Goal: Information Seeking & Learning: Check status

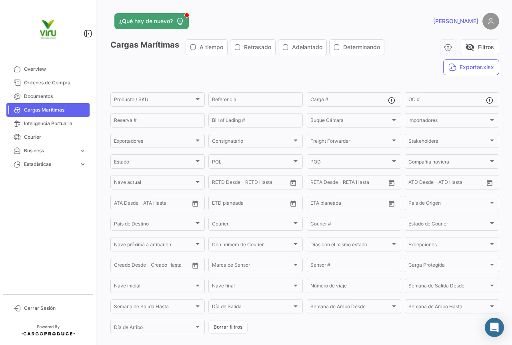
scroll to position [44, 0]
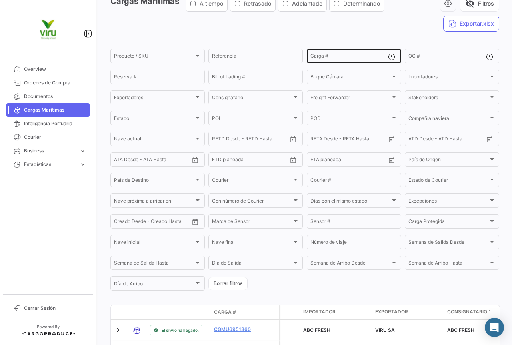
click at [327, 58] on input "Carga #" at bounding box center [350, 57] width 78 height 6
paste input "TLLU1080481"
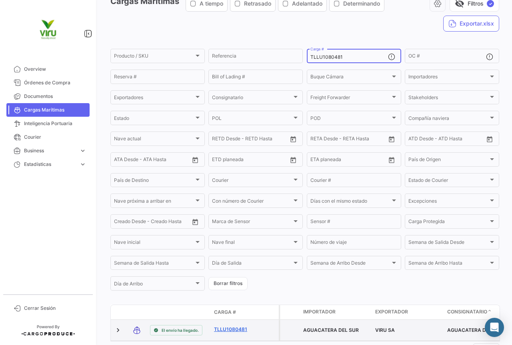
type input "TLLU1080481"
click at [234, 332] on link "TLLU1080481" at bounding box center [235, 329] width 42 height 7
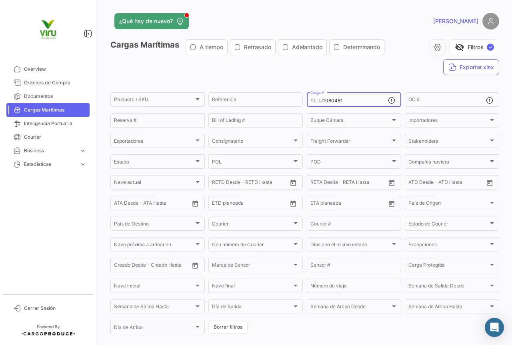
drag, startPoint x: 345, startPoint y: 102, endPoint x: 304, endPoint y: 102, distance: 41.2
click at [304, 102] on form "Producto / SKU Producto / SKU Referencia TLLU1080481 Carga # OC # Reserva # Bil…" at bounding box center [304, 213] width 389 height 245
paste input "78680"
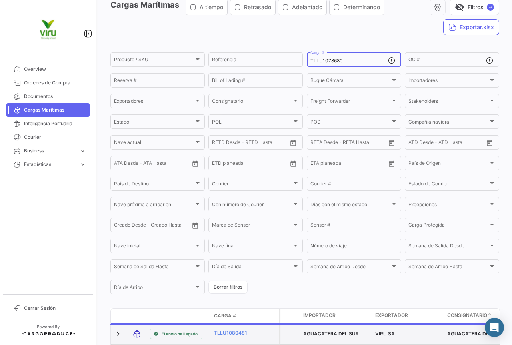
scroll to position [80, 0]
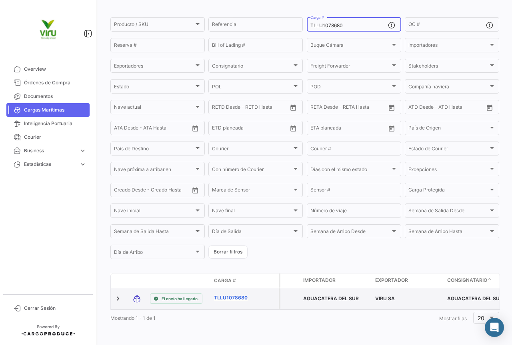
type input "TLLU1078680"
click at [237, 295] on link "TLLU1078680" at bounding box center [235, 298] width 42 height 7
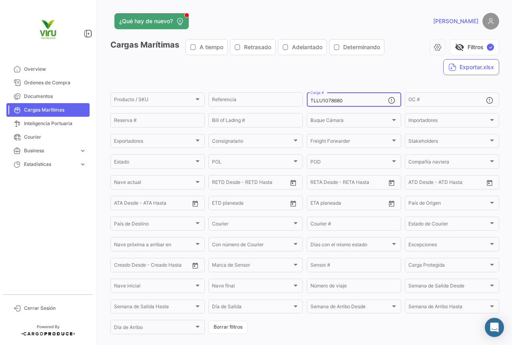
click at [359, 97] on div "TLLU1078680 Carga #" at bounding box center [350, 99] width 78 height 16
drag, startPoint x: 352, startPoint y: 100, endPoint x: 307, endPoint y: 101, distance: 45.3
click at [307, 101] on div "TLLU1078680 Carga #" at bounding box center [354, 99] width 94 height 16
paste input "51354"
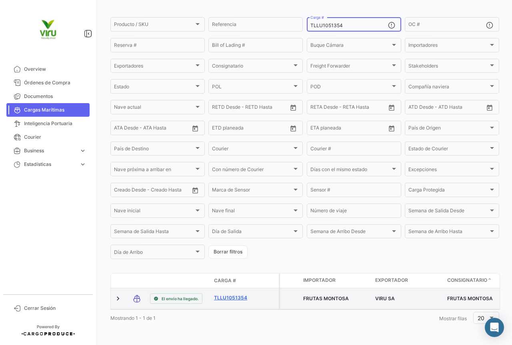
type input "TLLU1051354"
click at [237, 295] on link "TLLU1051354" at bounding box center [235, 298] width 42 height 7
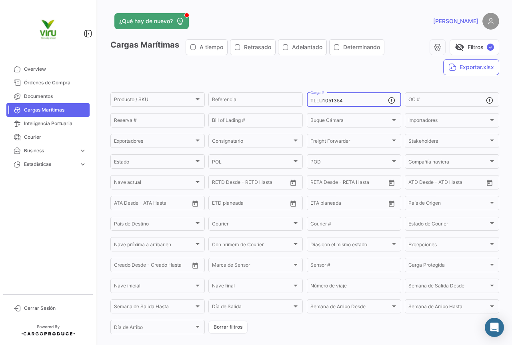
drag, startPoint x: 349, startPoint y: 103, endPoint x: 306, endPoint y: 103, distance: 43.2
click at [307, 103] on div "TLLU1051354 Carga #" at bounding box center [354, 99] width 94 height 16
paste input "0110"
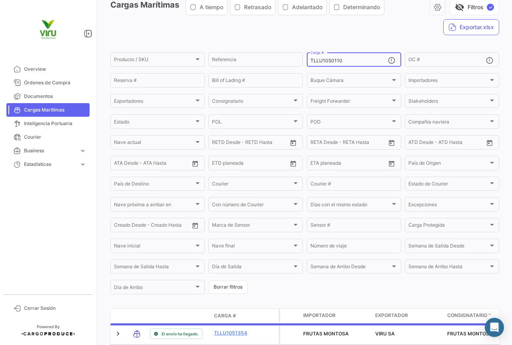
scroll to position [80, 0]
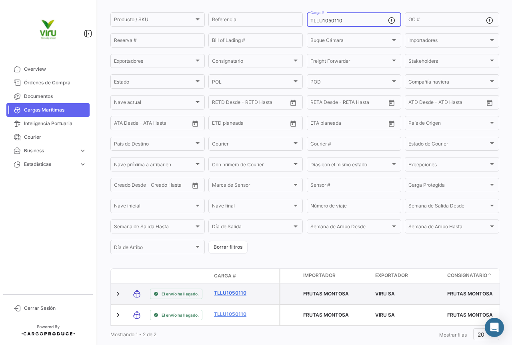
type input "TLLU1050110"
click at [234, 293] on link "TLLU1050110" at bounding box center [235, 293] width 42 height 7
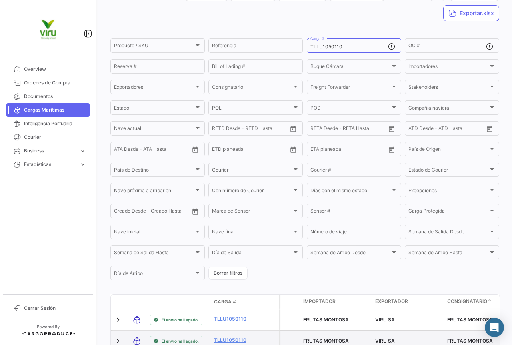
scroll to position [94, 0]
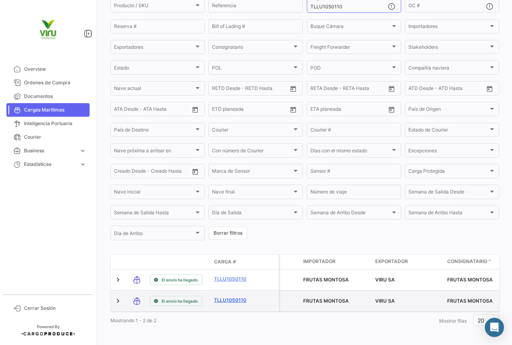
click at [225, 301] on link "TLLU1050110" at bounding box center [235, 300] width 42 height 7
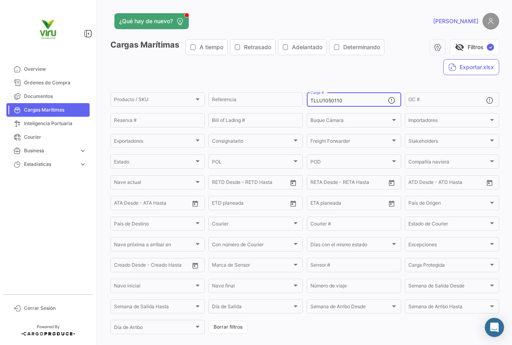
drag, startPoint x: 358, startPoint y: 100, endPoint x: 310, endPoint y: 99, distance: 48.4
click at [311, 99] on input "TLLU1050110" at bounding box center [350, 101] width 78 height 6
paste input "EMU951695"
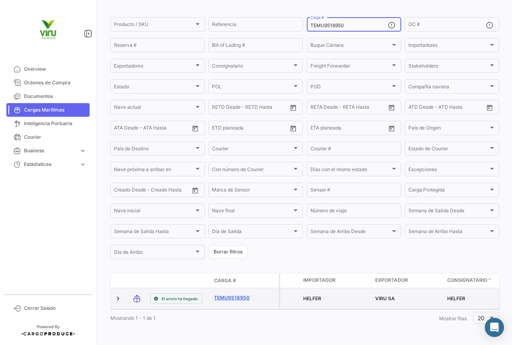
scroll to position [81, 0]
type input "TEMU9516950"
click at [236, 295] on link "TEMU9516950" at bounding box center [235, 298] width 42 height 7
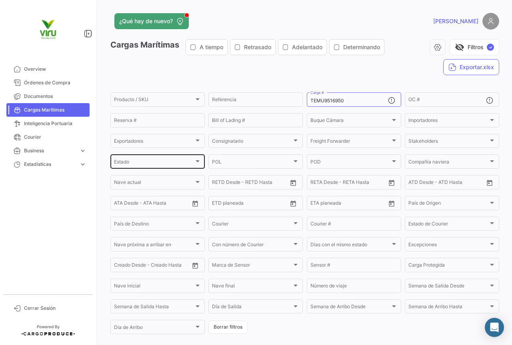
scroll to position [81, 0]
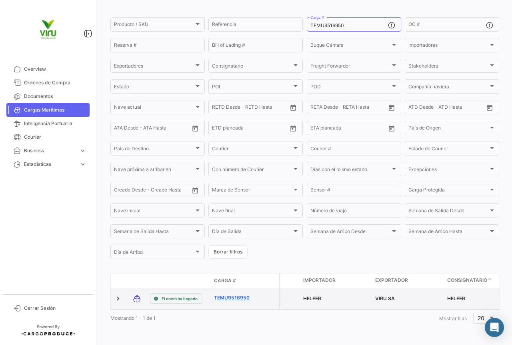
click at [232, 295] on link "TEMU9516950" at bounding box center [235, 298] width 42 height 7
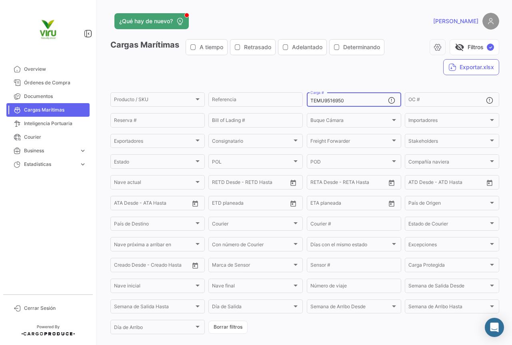
drag, startPoint x: 358, startPoint y: 100, endPoint x: 307, endPoint y: 106, distance: 50.7
click at [307, 106] on div "TEMU9516950 Carga #" at bounding box center [354, 99] width 94 height 16
paste input "RIU8935327"
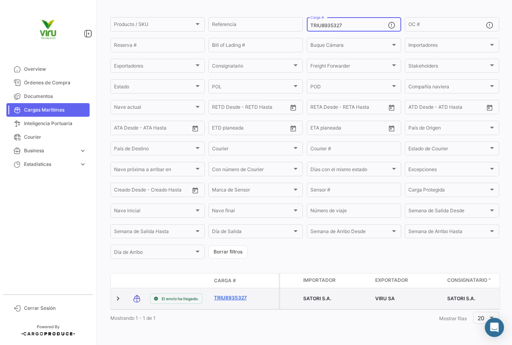
type input "TRIU8935327"
click at [238, 296] on link "TRIU8935327" at bounding box center [235, 298] width 42 height 7
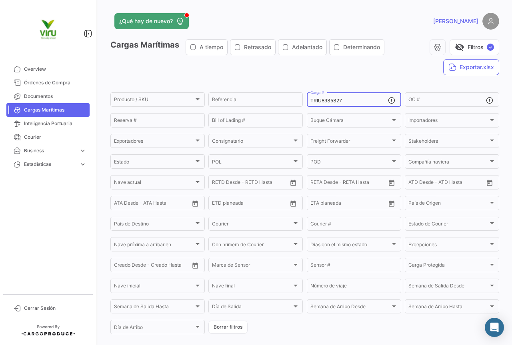
drag, startPoint x: 345, startPoint y: 98, endPoint x: 308, endPoint y: 100, distance: 36.4
click at [311, 100] on input "TRIU8935327" at bounding box center [350, 101] width 78 height 6
paste input "SZLU9245218"
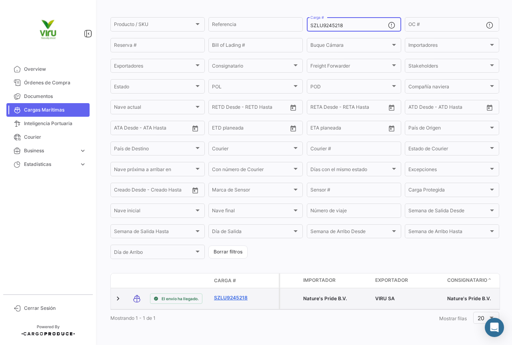
type input "SZLU9245218"
click at [237, 295] on link "SZLU9245218" at bounding box center [235, 298] width 42 height 7
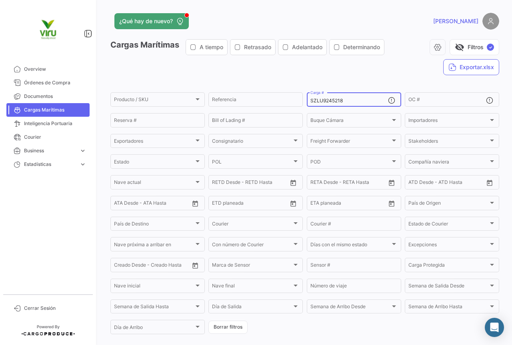
drag, startPoint x: 352, startPoint y: 102, endPoint x: 309, endPoint y: 101, distance: 43.2
click at [311, 101] on input "SZLU9245218" at bounding box center [350, 101] width 78 height 6
paste input "484660"
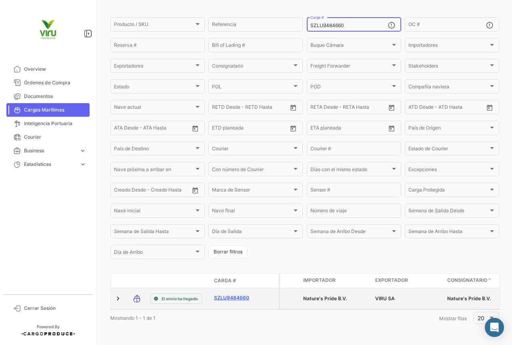
type input "SZLU9484660"
click at [239, 295] on link "SZLU9484660" at bounding box center [235, 298] width 42 height 7
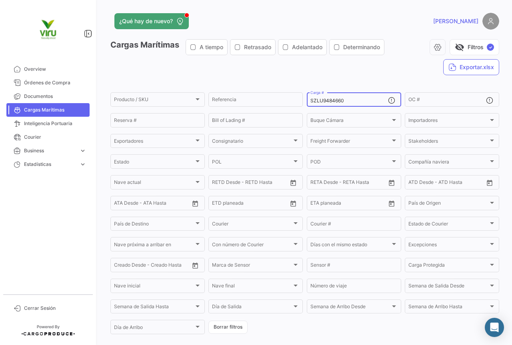
drag, startPoint x: 359, startPoint y: 103, endPoint x: 309, endPoint y: 99, distance: 49.8
click at [311, 99] on input "SZLU9484660" at bounding box center [350, 101] width 78 height 6
paste input "MEDU9819337"
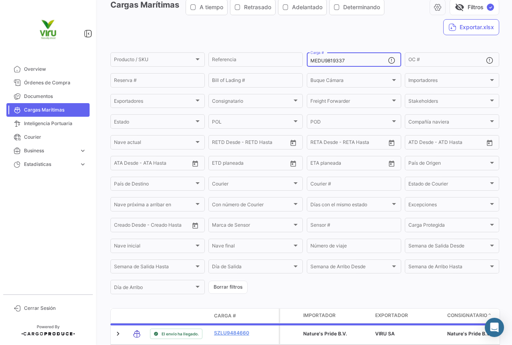
scroll to position [80, 0]
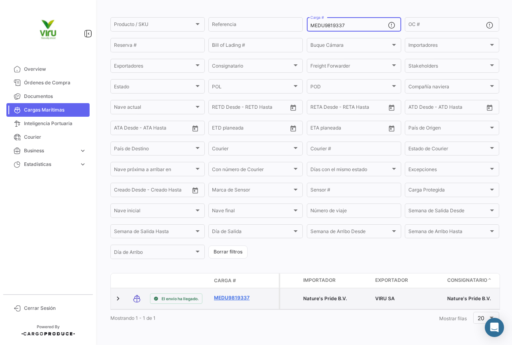
type input "MEDU9819337"
click at [240, 295] on link "MEDU9819337" at bounding box center [235, 298] width 42 height 7
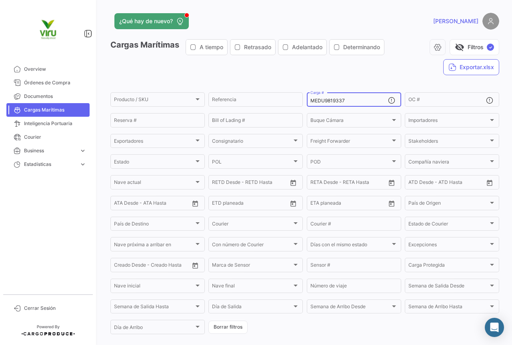
drag, startPoint x: 348, startPoint y: 99, endPoint x: 307, endPoint y: 98, distance: 40.9
click at [307, 98] on div "MEDU9819337 Carga #" at bounding box center [354, 99] width 94 height 16
paste input "HBLU6217976"
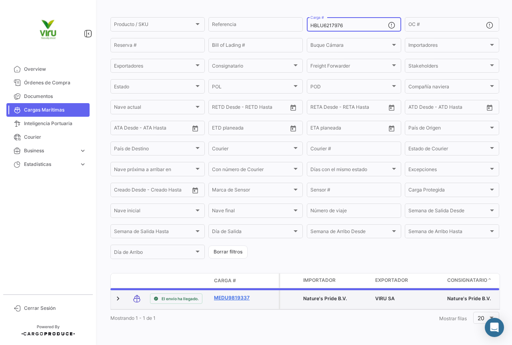
scroll to position [74, 0]
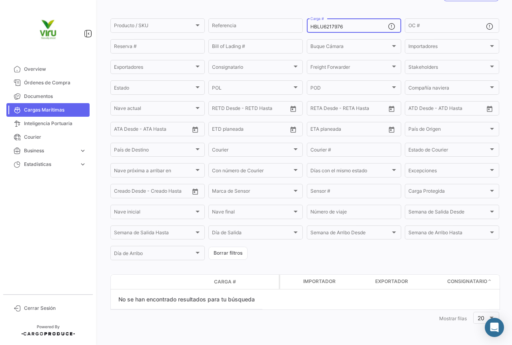
type input "HBLU6217976"
drag, startPoint x: 362, startPoint y: 26, endPoint x: 286, endPoint y: 27, distance: 76.0
click at [0, 0] on div "Producto / SKU Producto / SKU Referencia HBLU6217976 Carga # OC # Reserva # Bil…" at bounding box center [0, 0] width 0 height 0
click at [442, 25] on input "OC #" at bounding box center [448, 27] width 78 height 6
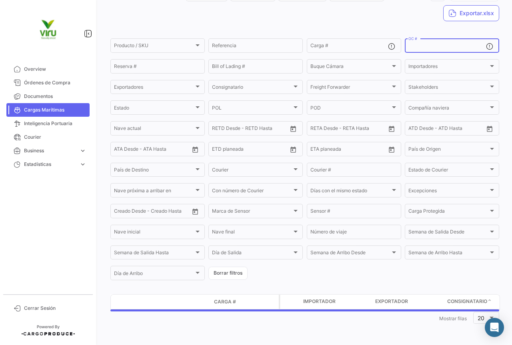
paste input "20078941"
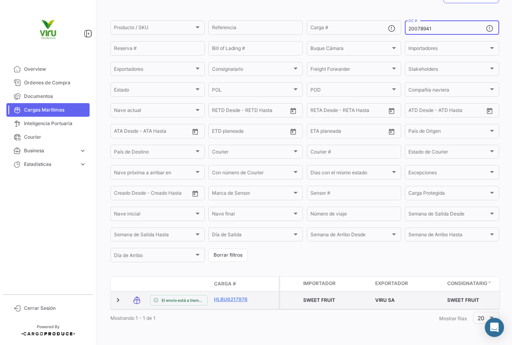
type input "20078941"
click at [231, 302] on link "HLBU6217976" at bounding box center [235, 299] width 42 height 7
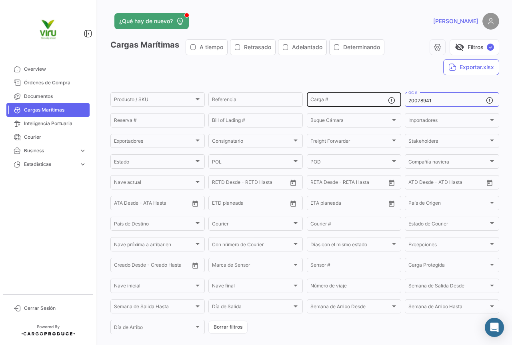
click at [352, 104] on input "Carga #" at bounding box center [350, 101] width 78 height 6
drag, startPoint x: 430, startPoint y: 100, endPoint x: 406, endPoint y: 100, distance: 24.0
click at [409, 100] on input "20078941" at bounding box center [448, 101] width 78 height 6
click at [354, 100] on input "Carga #" at bounding box center [350, 101] width 78 height 6
paste input "CGMU7000094"
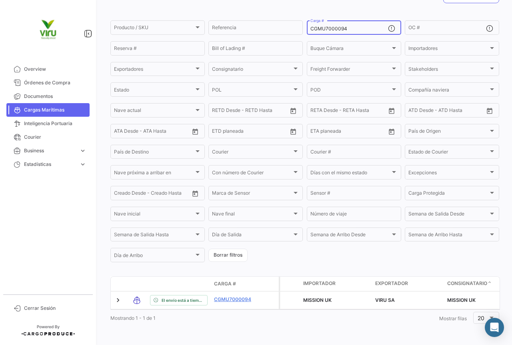
scroll to position [78, 0]
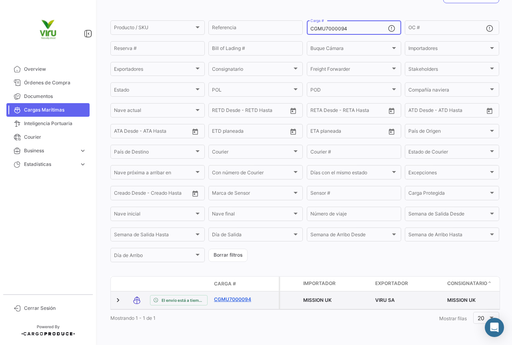
type input "CGMU7000094"
click at [233, 296] on link "CGMU7000094" at bounding box center [235, 299] width 42 height 7
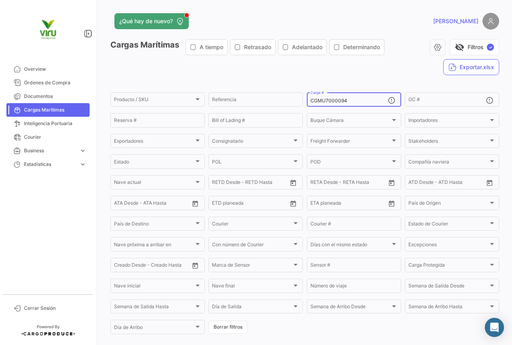
drag, startPoint x: 356, startPoint y: 99, endPoint x: 307, endPoint y: 103, distance: 49.4
click at [307, 103] on div "CGMU7000094 Carga #" at bounding box center [354, 99] width 94 height 16
paste input "6998310"
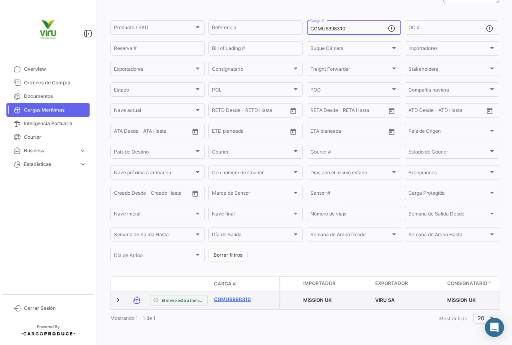
type input "CGMU6998310"
click at [237, 296] on link "CGMU6998310" at bounding box center [235, 299] width 42 height 7
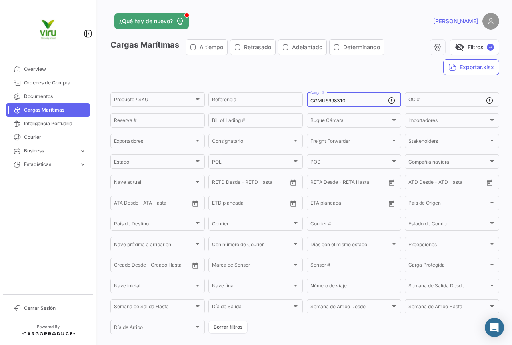
drag, startPoint x: 354, startPoint y: 99, endPoint x: 303, endPoint y: 102, distance: 51.3
click at [303, 102] on form "Producto / SKU Producto / SKU Referencia CGMU6998310 Carga # OC # Reserva # Bil…" at bounding box center [304, 213] width 389 height 245
paste input "3175"
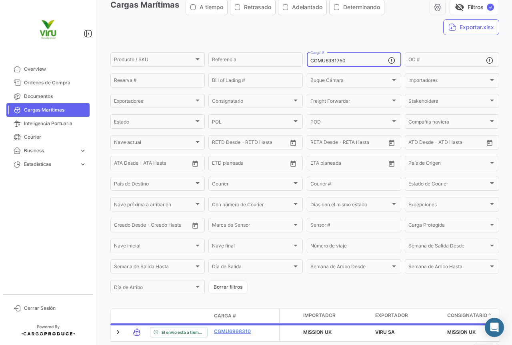
scroll to position [80, 0]
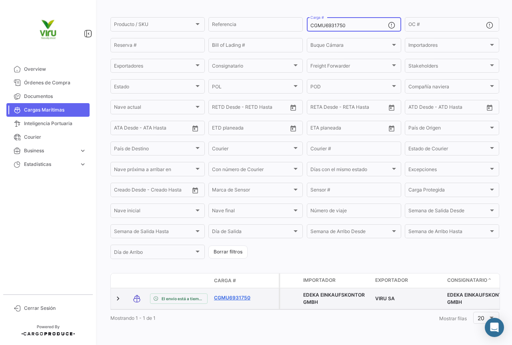
type input "CGMU6931750"
click at [244, 295] on link "CGMU6931750" at bounding box center [235, 298] width 42 height 7
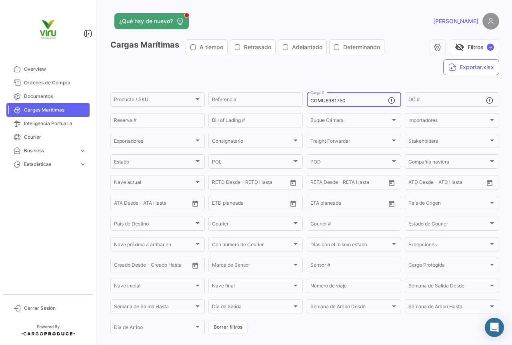
drag, startPoint x: 364, startPoint y: 102, endPoint x: 308, endPoint y: 105, distance: 55.7
click at [311, 105] on div "CGMU6931750 Carga #" at bounding box center [350, 99] width 78 height 16
paste input "9831"
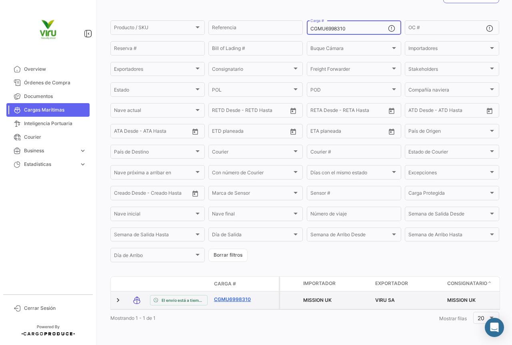
type input "CGMU6998310"
click at [233, 296] on link "CGMU6998310" at bounding box center [235, 299] width 42 height 7
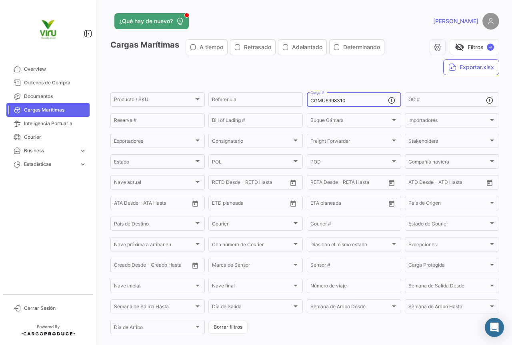
drag, startPoint x: 355, startPoint y: 102, endPoint x: 301, endPoint y: 102, distance: 53.2
click at [301, 102] on form "Producto / SKU Producto / SKU Referencia CGMU6998310 Carga # OC # Reserva # Bil…" at bounding box center [304, 213] width 389 height 245
paste input "09308"
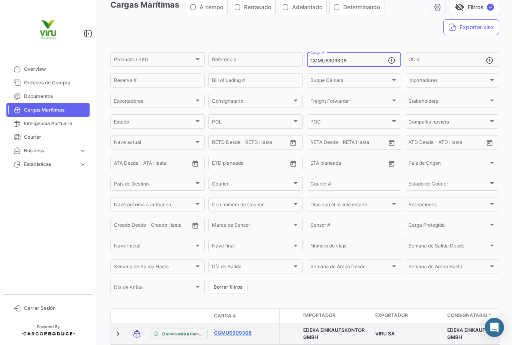
type input "CGMU6909308"
click at [245, 332] on link "CGMU6909308" at bounding box center [235, 333] width 42 height 7
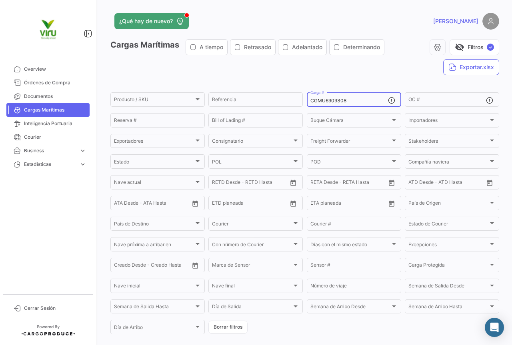
drag, startPoint x: 358, startPoint y: 100, endPoint x: 305, endPoint y: 104, distance: 53.7
click at [307, 104] on div "CGMU6909308 Carga #" at bounding box center [354, 99] width 94 height 16
paste input "98199"
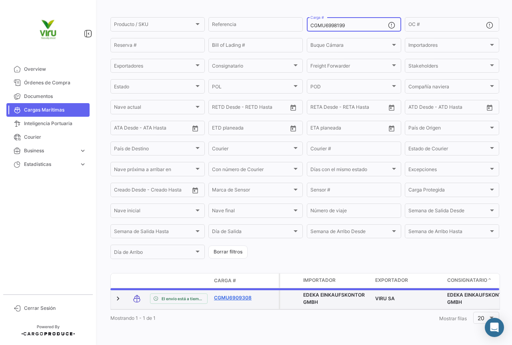
scroll to position [78, 0]
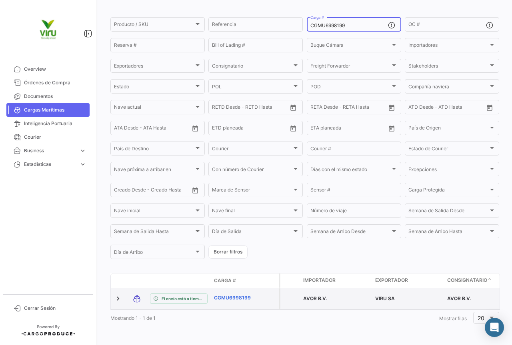
type input "CGMU6998199"
click at [244, 295] on link "CGMU6998199" at bounding box center [235, 298] width 42 height 7
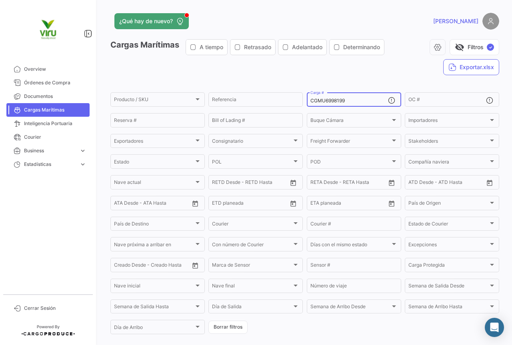
drag, startPoint x: 359, startPoint y: 102, endPoint x: 303, endPoint y: 104, distance: 56.9
click at [303, 104] on form "Producto / SKU Producto / SKU Referencia CGMU6998199 Carga # OC # Reserva # Bil…" at bounding box center [304, 213] width 389 height 245
paste input "04477"
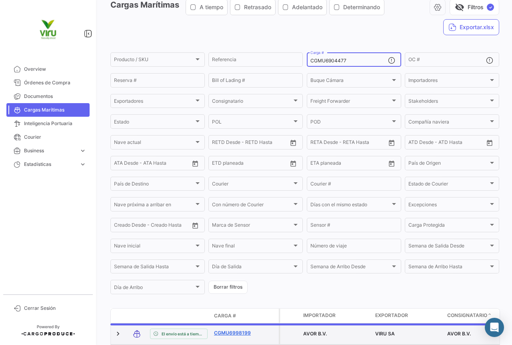
scroll to position [78, 0]
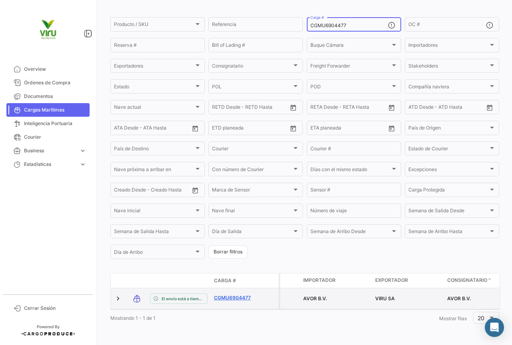
type input "CGMU6904477"
click at [243, 295] on link "CGMU6904477" at bounding box center [235, 298] width 42 height 7
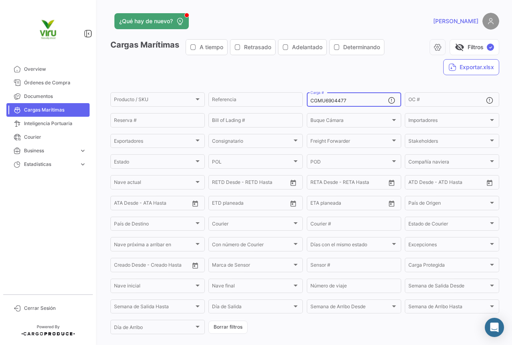
drag, startPoint x: 353, startPoint y: 101, endPoint x: 309, endPoint y: 103, distance: 43.7
click at [311, 103] on input "CGMU6904477" at bounding box center [350, 101] width 78 height 6
paste input "TTNU8633678"
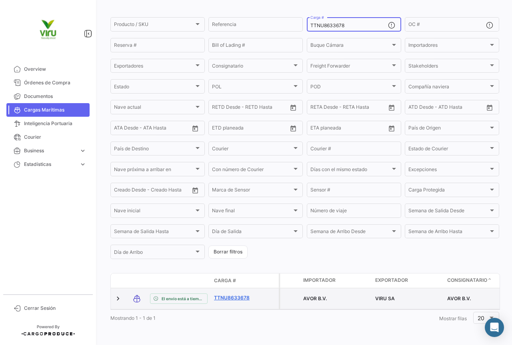
type input "TTNU8633678"
click at [241, 295] on link "TTNU8633678" at bounding box center [235, 298] width 42 height 7
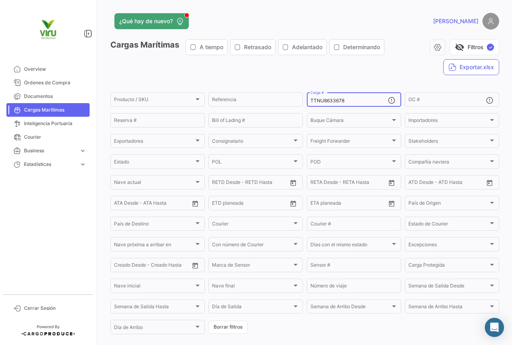
drag, startPoint x: 358, startPoint y: 99, endPoint x: 305, endPoint y: 101, distance: 52.5
click at [307, 101] on div "TTNU8633678 Carga #" at bounding box center [354, 99] width 94 height 16
paste input "LLU1078709"
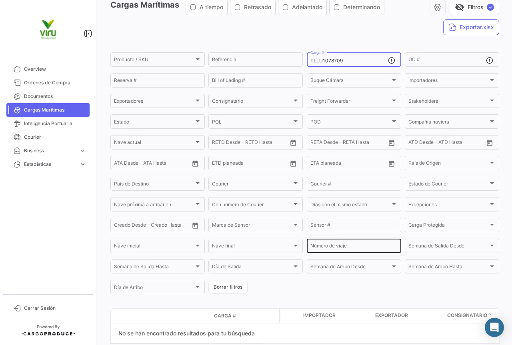
type input "TLLU1078709"
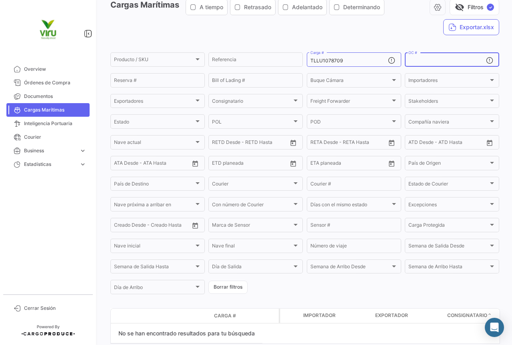
click at [411, 60] on input "OC #" at bounding box center [448, 61] width 78 height 6
paste input "20080727"
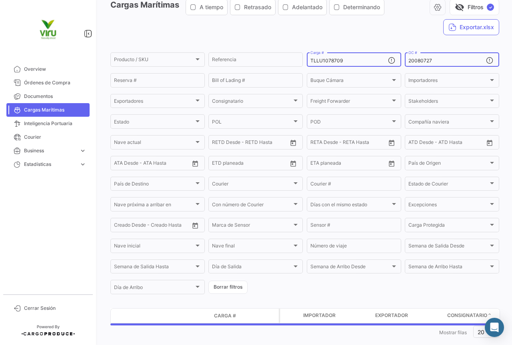
type input "20080727"
drag, startPoint x: 364, startPoint y: 61, endPoint x: 297, endPoint y: 58, distance: 66.9
click at [0, 0] on div "Producto / SKU Producto / SKU Referencia TLLU1078709 Carga # 20080727 OC # Rese…" at bounding box center [0, 0] width 0 height 0
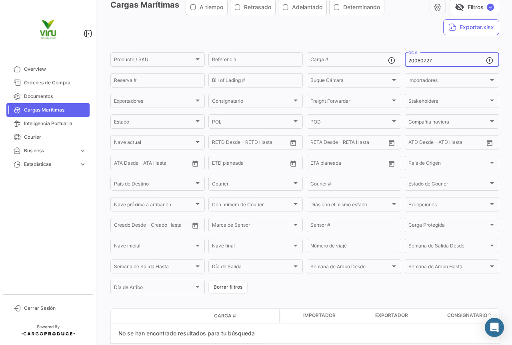
drag, startPoint x: 443, startPoint y: 58, endPoint x: 404, endPoint y: 62, distance: 39.8
click at [405, 62] on div "20080727 OC #" at bounding box center [452, 59] width 94 height 16
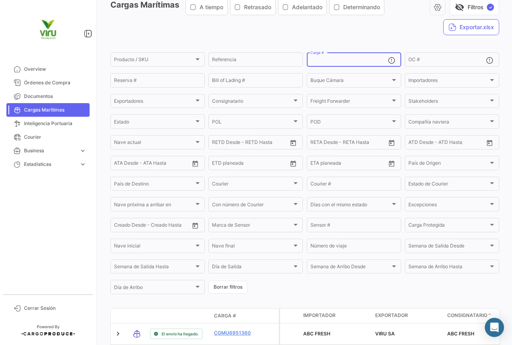
click at [329, 61] on input "Carga #" at bounding box center [350, 61] width 78 height 6
paste input "TLLU1080120"
drag, startPoint x: 348, startPoint y: 58, endPoint x: 308, endPoint y: 55, distance: 39.8
click at [311, 55] on div "TLLU1080120 Carga #" at bounding box center [350, 59] width 78 height 16
paste input "TNU8633127"
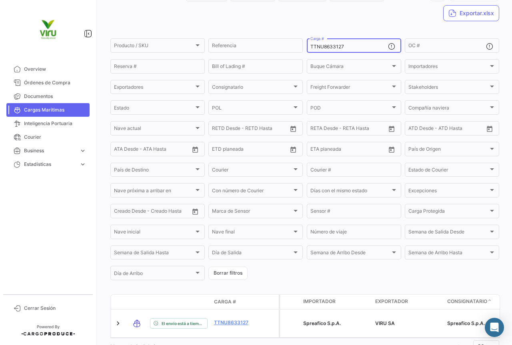
scroll to position [74, 0]
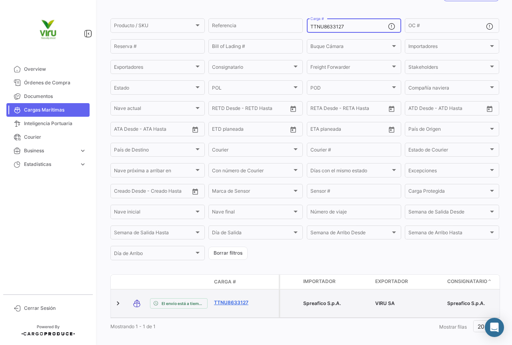
type input "TTNU8633127"
click at [233, 299] on link "TTNU8633127" at bounding box center [235, 302] width 42 height 7
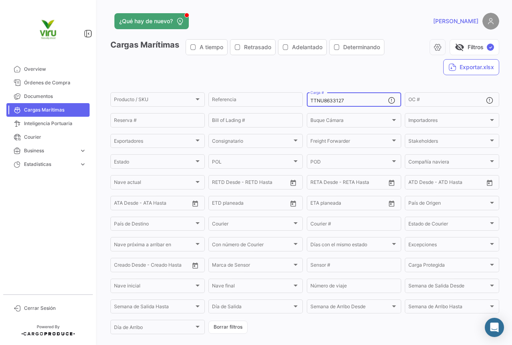
drag, startPoint x: 359, startPoint y: 102, endPoint x: 303, endPoint y: 101, distance: 55.6
click at [303, 101] on form "Producto / SKU Producto / SKU Referencia TTNU8633127 Carga # OC # Reserva # Bil…" at bounding box center [304, 213] width 389 height 245
paste input "BMOU9602192"
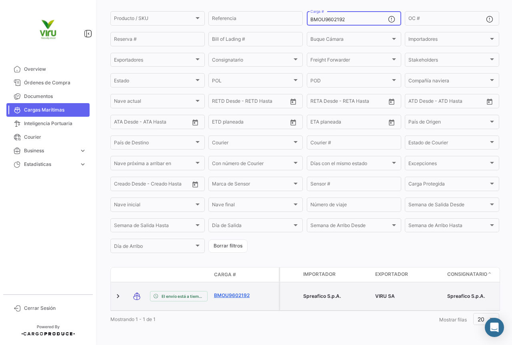
type input "BMOU9602192"
click at [228, 292] on link "BMOU9602192" at bounding box center [235, 295] width 42 height 7
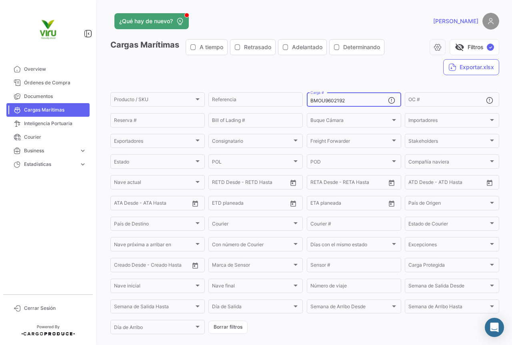
drag, startPoint x: 354, startPoint y: 102, endPoint x: 305, endPoint y: 96, distance: 50.0
click at [307, 96] on div "BMOU9602192 Carga #" at bounding box center [354, 99] width 94 height 16
paste input "TTNU8624336"
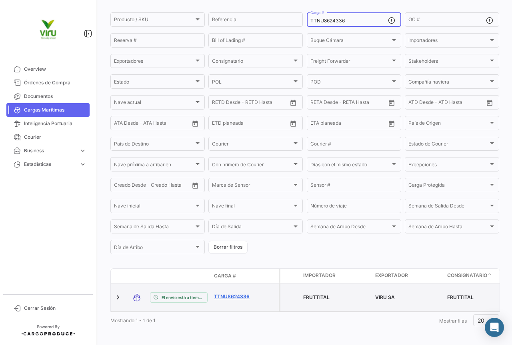
type input "TTNU8624336"
click at [239, 293] on link "TTNU8624336" at bounding box center [235, 296] width 42 height 7
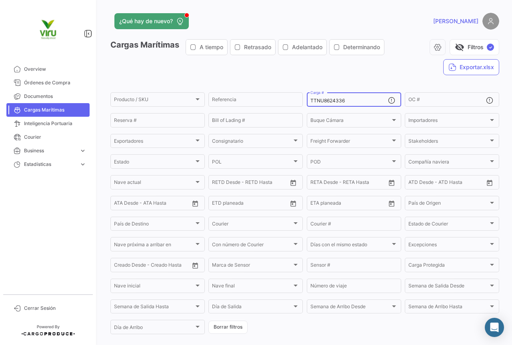
drag, startPoint x: 360, startPoint y: 99, endPoint x: 307, endPoint y: 100, distance: 52.4
click at [307, 100] on div "TTNU8624336 Carga #" at bounding box center [354, 99] width 94 height 16
paste input "HLBU9739418"
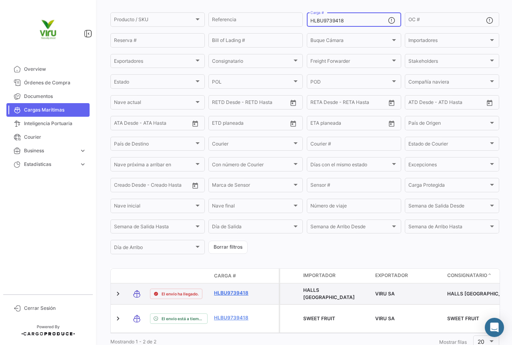
type input "HLBU9739418"
click at [241, 294] on link "HLBU9739418" at bounding box center [235, 293] width 42 height 7
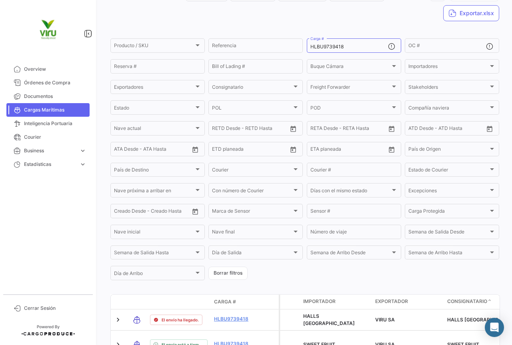
scroll to position [102, 0]
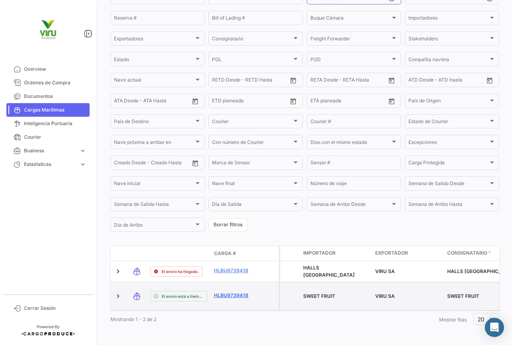
click at [231, 294] on link "HLBU9739418" at bounding box center [235, 295] width 42 height 7
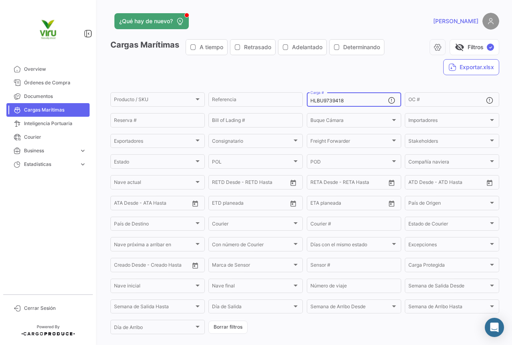
drag, startPoint x: 346, startPoint y: 102, endPoint x: 306, endPoint y: 108, distance: 40.1
click at [306, 108] on form "Producto / SKU Producto / SKU Referencia HLBU9739418 Carga # OC # Reserva # Bil…" at bounding box center [304, 213] width 389 height 245
paste input "6216630"
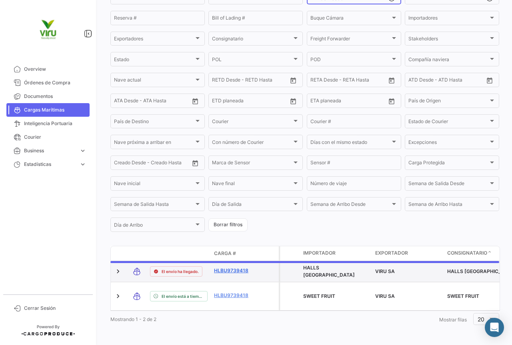
scroll to position [81, 0]
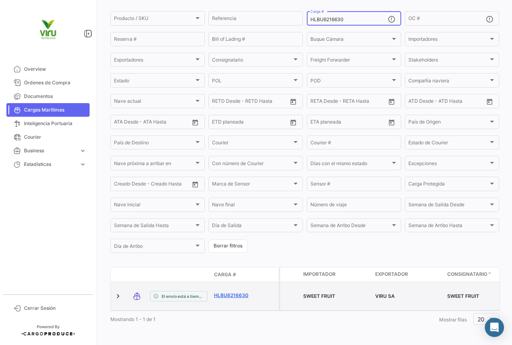
type input "HLBU6216630"
click at [239, 293] on link "HLBU6216630" at bounding box center [235, 295] width 42 height 7
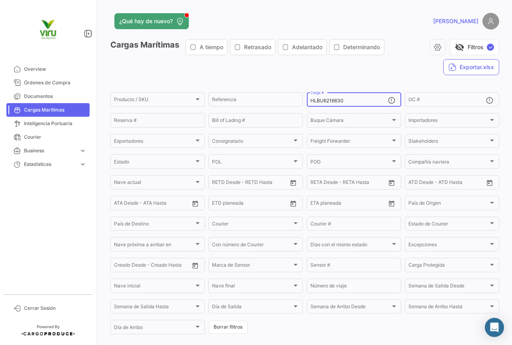
drag, startPoint x: 348, startPoint y: 99, endPoint x: 308, endPoint y: 100, distance: 40.4
click at [308, 100] on div "HLBU6216630 Carga #" at bounding box center [354, 99] width 94 height 16
paste input "CGMU693025"
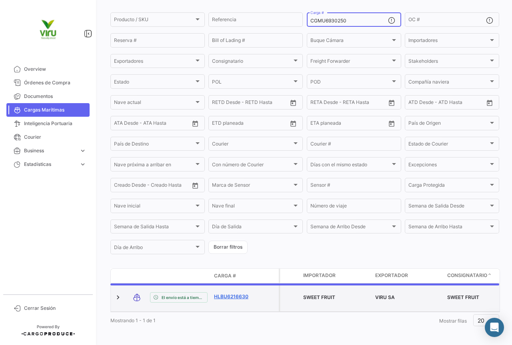
scroll to position [78, 0]
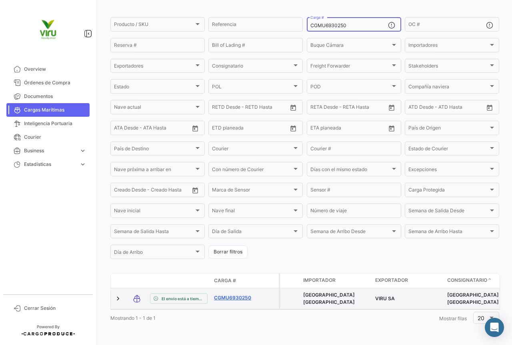
type input "CGMU6930250"
click at [236, 295] on link "CGMU6930250" at bounding box center [235, 298] width 42 height 7
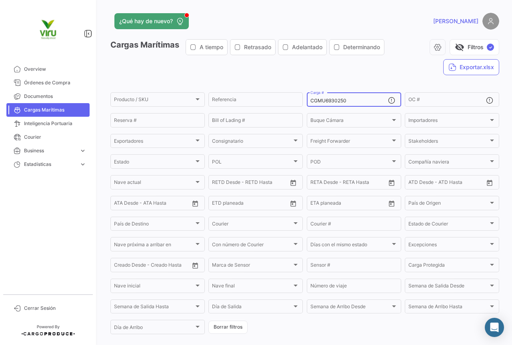
drag, startPoint x: 346, startPoint y: 100, endPoint x: 307, endPoint y: 98, distance: 38.5
click at [307, 98] on div "CGMU6930250 Carga #" at bounding box center [354, 99] width 94 height 16
paste input "00506"
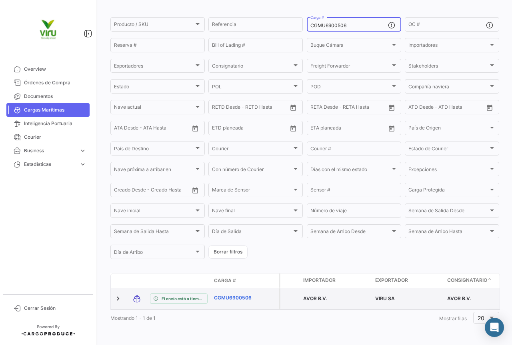
type input "CGMU6900506"
click at [229, 296] on link "CGMU6900506" at bounding box center [235, 298] width 42 height 7
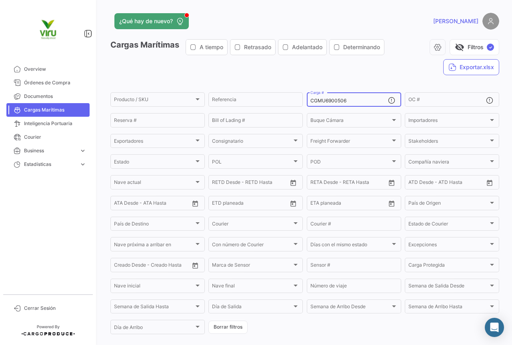
drag, startPoint x: 353, startPoint y: 103, endPoint x: 307, endPoint y: 102, distance: 46.1
click at [307, 102] on div "CGMU6900506 Carga #" at bounding box center [354, 99] width 94 height 16
paste input "98265"
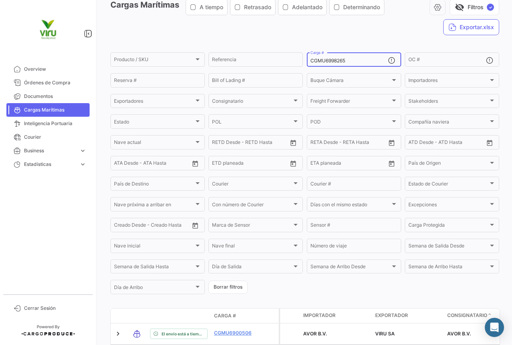
scroll to position [78, 0]
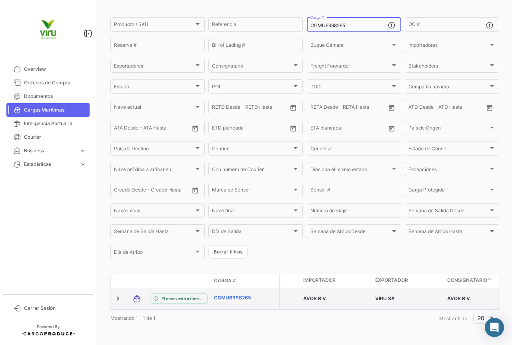
type input "CGMU6998265"
click at [239, 295] on link "CGMU6998265" at bounding box center [235, 298] width 42 height 7
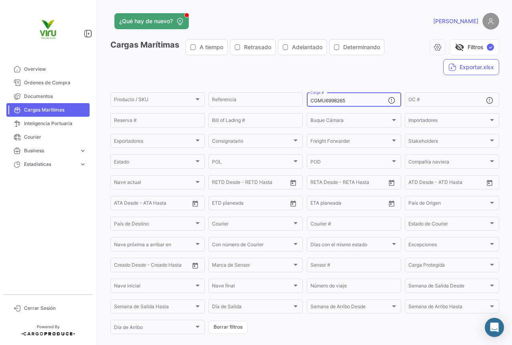
drag, startPoint x: 354, startPoint y: 100, endPoint x: 310, endPoint y: 102, distance: 44.1
click at [311, 102] on input "CGMU6998265" at bounding box center [350, 101] width 78 height 6
paste input "703225"
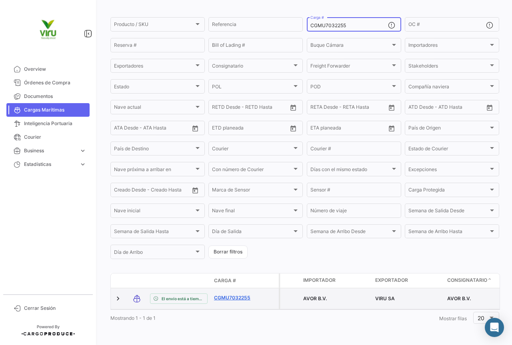
type input "CGMU7032255"
click at [246, 295] on link "CGMU7032255" at bounding box center [235, 298] width 42 height 7
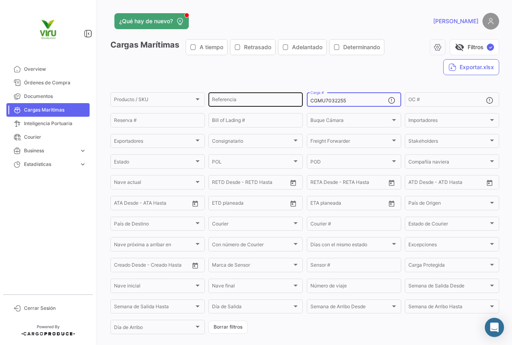
drag, startPoint x: 355, startPoint y: 99, endPoint x: 301, endPoint y: 100, distance: 54.0
click at [0, 0] on div "Producto / SKU Producto / SKU Referencia CGMU7032255 Carga # OC # Reserva # Bil…" at bounding box center [0, 0] width 0 height 0
paste input "6943283"
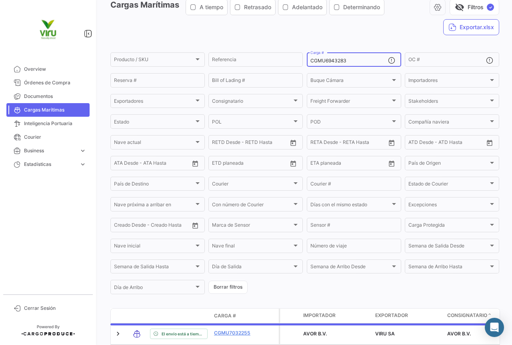
scroll to position [78, 0]
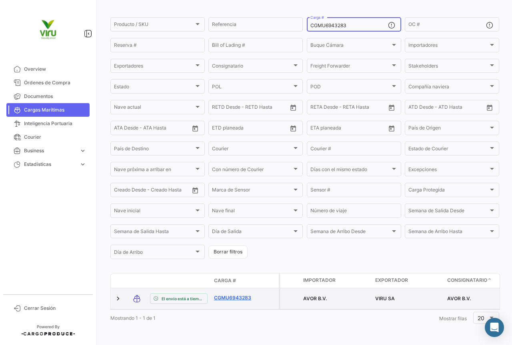
type input "CGMU6943283"
click at [237, 295] on link "CGMU6943283" at bounding box center [235, 298] width 42 height 7
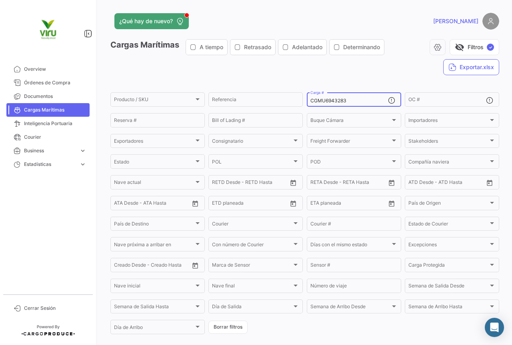
drag, startPoint x: 355, startPoint y: 103, endPoint x: 305, endPoint y: 103, distance: 49.6
click at [307, 103] on div "CGMU6943283 Carga #" at bounding box center [354, 99] width 94 height 16
paste input "19862"
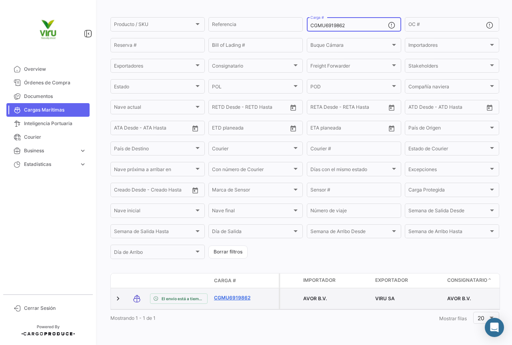
type input "CGMU6919862"
click at [236, 295] on link "CGMU6919862" at bounding box center [235, 298] width 42 height 7
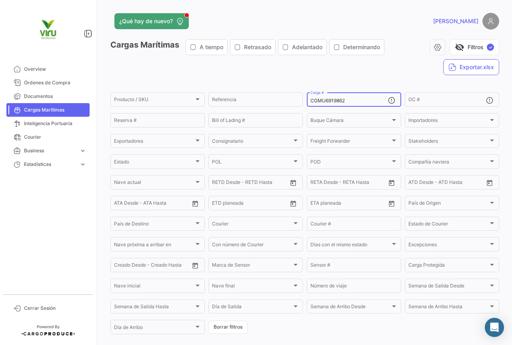
drag, startPoint x: 355, startPoint y: 102, endPoint x: 307, endPoint y: 101, distance: 48.0
click at [307, 101] on div "CGMU6919862 Carga #" at bounding box center [354, 99] width 94 height 16
paste input "24133"
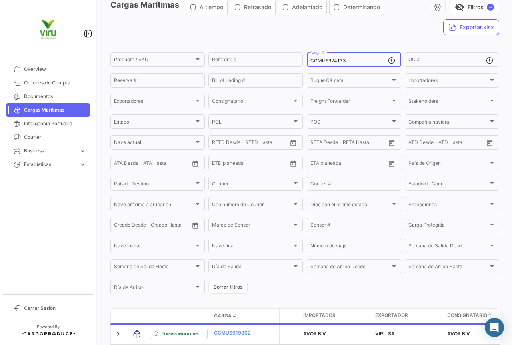
scroll to position [78, 0]
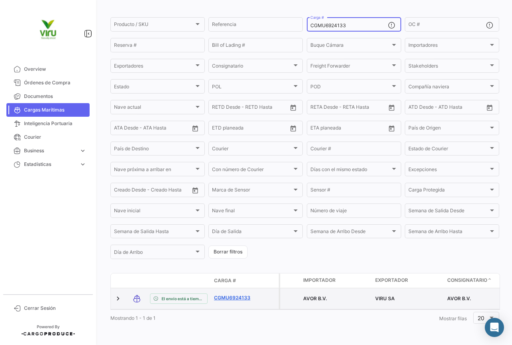
type input "CGMU6924133"
click at [239, 295] on link "CGMU6924133" at bounding box center [235, 298] width 42 height 7
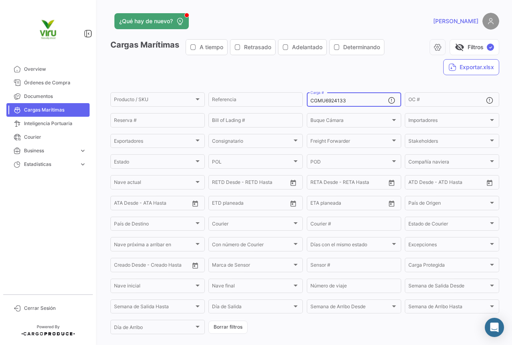
drag, startPoint x: 355, startPoint y: 100, endPoint x: 303, endPoint y: 103, distance: 51.7
click at [303, 103] on form "Producto / SKU Producto / SKU Referencia CGMU6924133 Carga # OC # Reserva # Bil…" at bounding box center [304, 213] width 389 height 245
paste input "TLLU1079330"
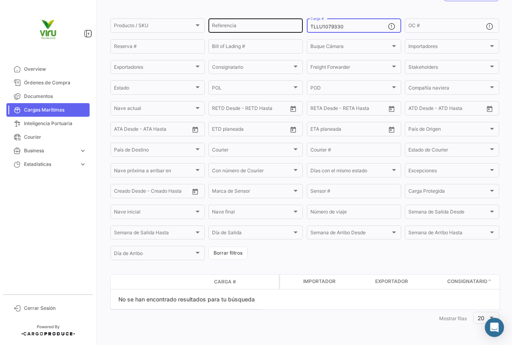
drag, startPoint x: 347, startPoint y: 24, endPoint x: 298, endPoint y: 25, distance: 49.2
click at [0, 0] on div "Producto / SKU Producto / SKU Referencia TLLU1079330 Carga # OC # Reserva # Bil…" at bounding box center [0, 0] width 0 height 0
paste input "CGMU6922167"
drag, startPoint x: 347, startPoint y: 27, endPoint x: 305, endPoint y: 27, distance: 41.2
click at [307, 27] on div "CGMU6922167 Carga #" at bounding box center [354, 25] width 94 height 16
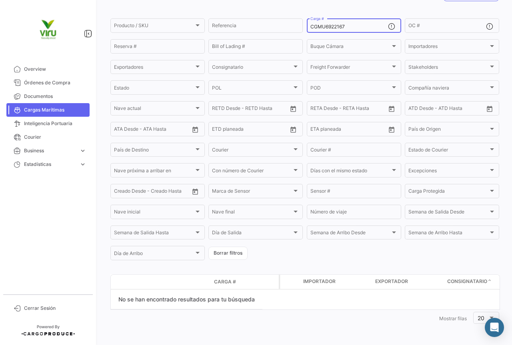
paste input "TLLU1079916"
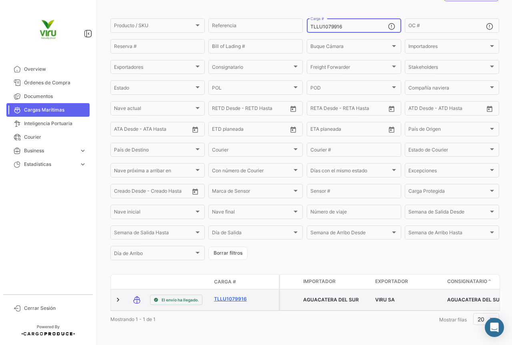
type input "TLLU1079916"
click at [239, 302] on link "TLLU1079916" at bounding box center [235, 299] width 42 height 7
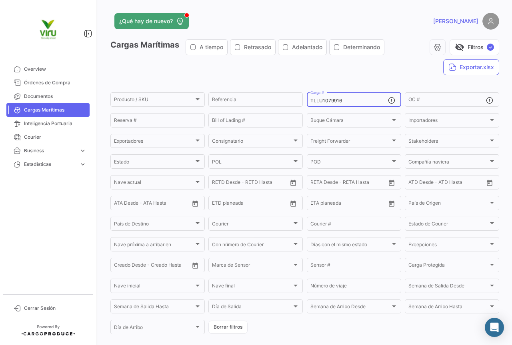
drag, startPoint x: 354, startPoint y: 101, endPoint x: 308, endPoint y: 100, distance: 45.6
click at [311, 100] on input "TLLU1079916" at bounding box center [350, 101] width 78 height 6
paste input "MCAU6040793"
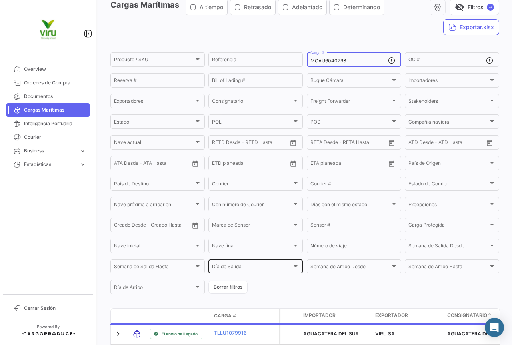
scroll to position [78, 0]
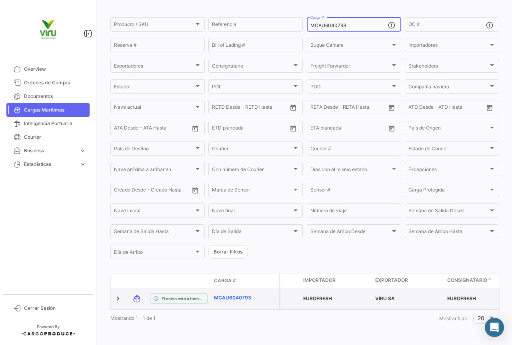
type input "MCAU6040793"
click at [238, 295] on link "MCAU6040793" at bounding box center [235, 298] width 42 height 7
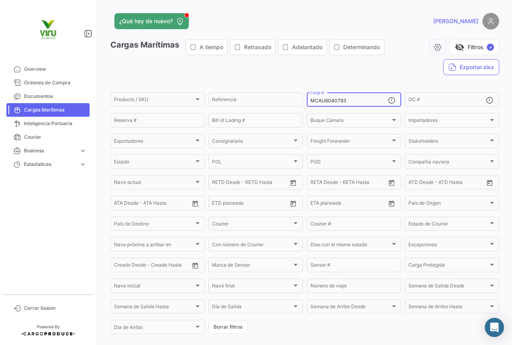
drag, startPoint x: 361, startPoint y: 102, endPoint x: 307, endPoint y: 102, distance: 54.4
click at [307, 102] on div "MCAU6040793 Carga #" at bounding box center [354, 99] width 94 height 16
paste input "CAAU4059650"
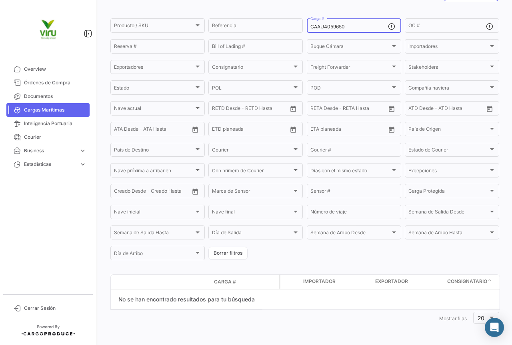
drag, startPoint x: 348, startPoint y: 28, endPoint x: 310, endPoint y: 27, distance: 38.4
click at [311, 27] on input "CAAU4059650" at bounding box center [350, 27] width 78 height 6
paste input "HLBU6060233"
drag, startPoint x: 355, startPoint y: 27, endPoint x: 309, endPoint y: 28, distance: 45.6
click at [311, 28] on input "HLBU6060233" at bounding box center [350, 27] width 78 height 6
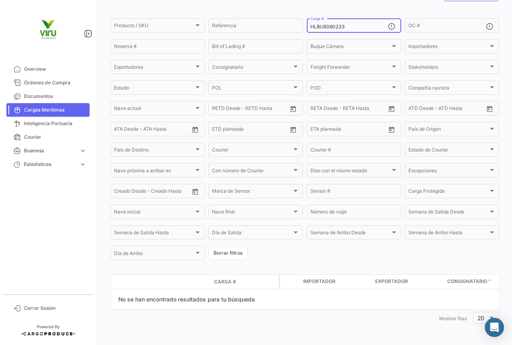
paste input "TLLU1079731"
drag, startPoint x: 347, startPoint y: 28, endPoint x: 305, endPoint y: 27, distance: 41.6
click at [307, 27] on div "TLLU1079731 Carga #" at bounding box center [354, 25] width 94 height 16
paste input "CGMU691585"
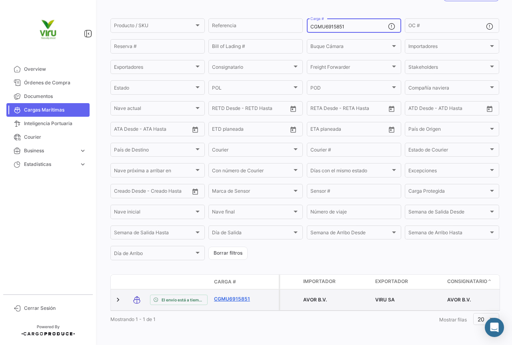
type input "CGMU6915851"
click at [225, 297] on link "CGMU6915851" at bounding box center [235, 299] width 42 height 7
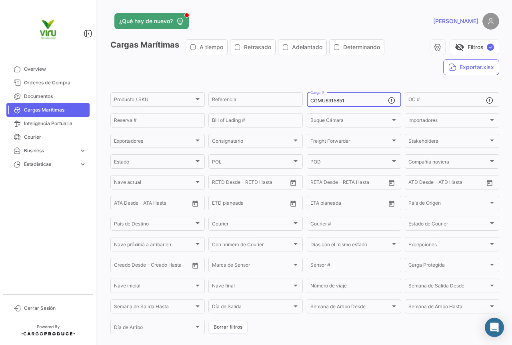
drag, startPoint x: 361, startPoint y: 98, endPoint x: 307, endPoint y: 102, distance: 54.9
click at [307, 102] on div "CGMU6915851 Carga #" at bounding box center [354, 99] width 94 height 16
paste input "21999"
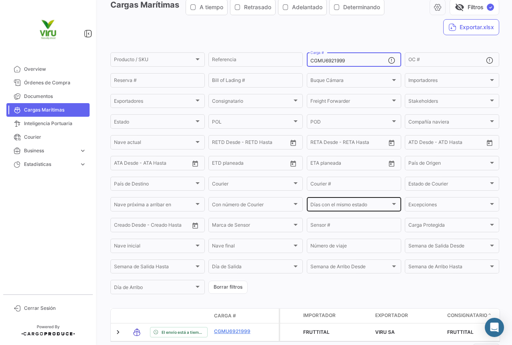
scroll to position [78, 0]
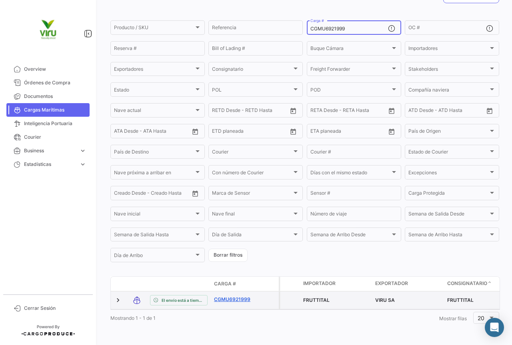
type input "CGMU6921999"
click at [245, 296] on link "CGMU6921999" at bounding box center [235, 299] width 42 height 7
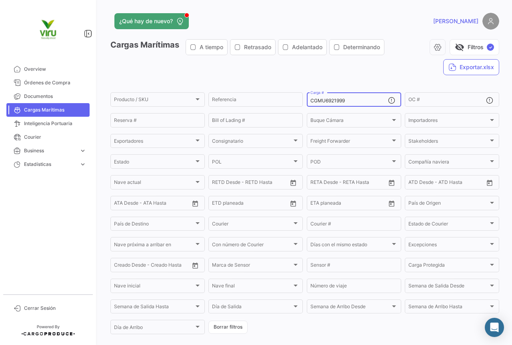
drag, startPoint x: 354, startPoint y: 98, endPoint x: 307, endPoint y: 106, distance: 47.1
click at [307, 106] on div "CGMU6921999 Carga #" at bounding box center [354, 99] width 94 height 16
paste input "7017224"
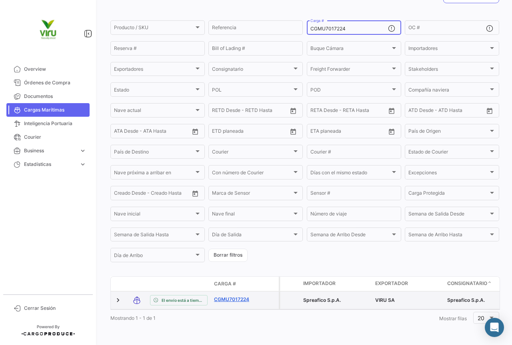
type input "CGMU7017224"
click at [244, 296] on link "CGMU7017224" at bounding box center [235, 299] width 42 height 7
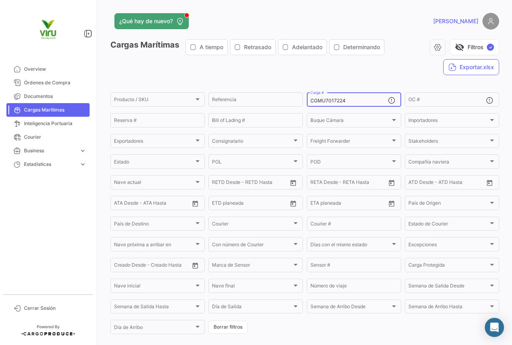
drag, startPoint x: 367, startPoint y: 99, endPoint x: 304, endPoint y: 100, distance: 63.6
click at [304, 100] on form "Producto / SKU Producto / SKU Referencia CGMU7017224 Carga # OC # Reserva # Bil…" at bounding box center [304, 213] width 389 height 245
paste input "01790"
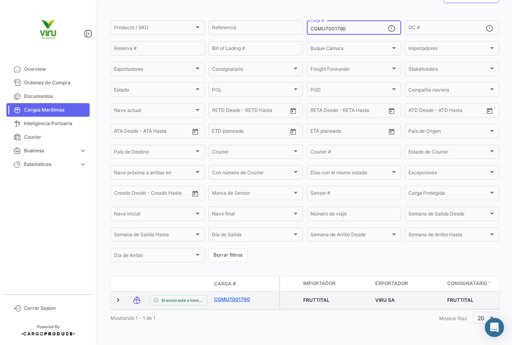
type input "CGMU7001790"
click at [244, 296] on link "CGMU7001790" at bounding box center [235, 299] width 42 height 7
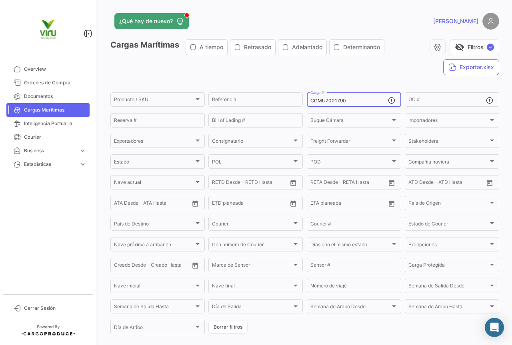
drag, startPoint x: 359, startPoint y: 104, endPoint x: 307, endPoint y: 103, distance: 52.4
click at [307, 103] on div "CGMU7001790 Carga #" at bounding box center [354, 99] width 94 height 16
paste input "6921480"
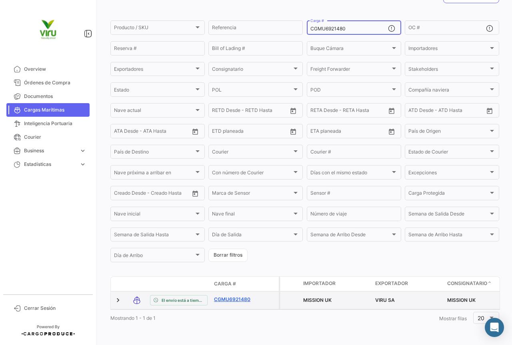
scroll to position [78, 0]
type input "CGMU6921480"
click at [229, 296] on link "CGMU6921480" at bounding box center [235, 299] width 42 height 7
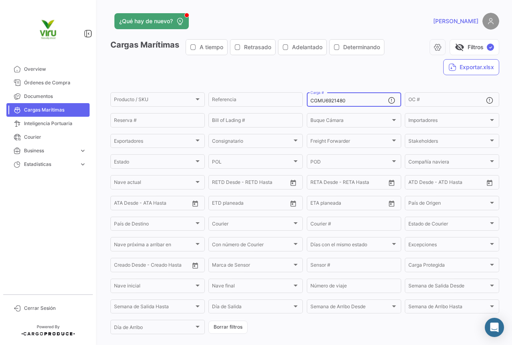
drag, startPoint x: 367, startPoint y: 99, endPoint x: 304, endPoint y: 102, distance: 63.3
click at [304, 102] on form "Producto / SKU Producto / SKU Referencia CGMU6921480 Carga # OC # Reserva # Bil…" at bounding box center [304, 213] width 389 height 245
paste input "32822"
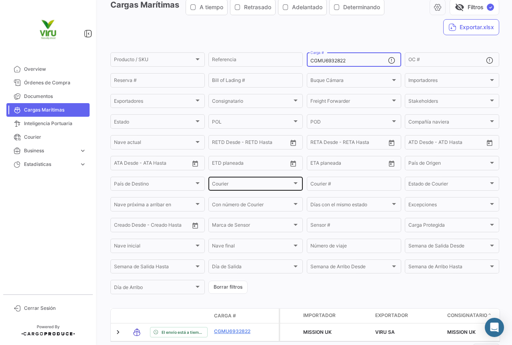
scroll to position [80, 0]
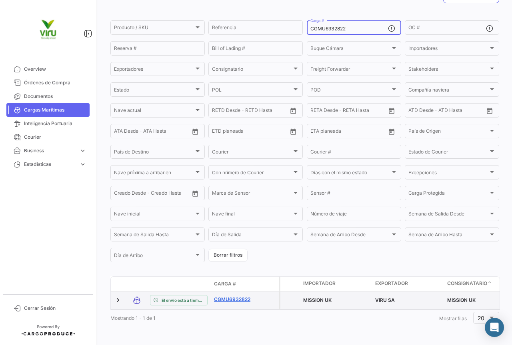
type input "CGMU6932822"
click at [240, 296] on link "CGMU6932822" at bounding box center [235, 299] width 42 height 7
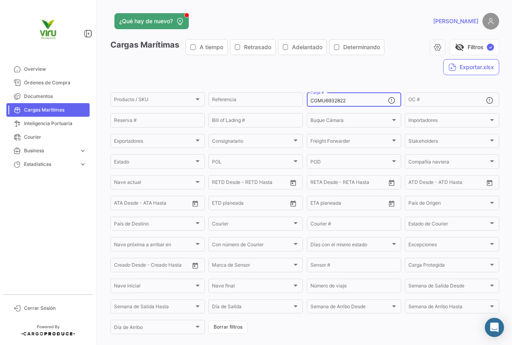
drag, startPoint x: 353, startPoint y: 101, endPoint x: 308, endPoint y: 102, distance: 45.2
click at [311, 102] on input "CGMU6932822" at bounding box center [350, 101] width 78 height 6
paste input "89617"
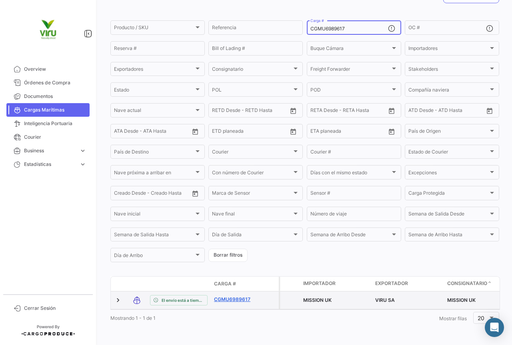
scroll to position [78, 0]
type input "CGMU6989617"
click at [238, 296] on link "CGMU6989617" at bounding box center [235, 299] width 42 height 7
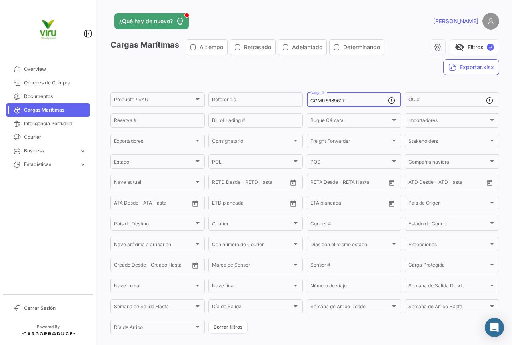
drag, startPoint x: 361, startPoint y: 104, endPoint x: 309, endPoint y: 100, distance: 52.2
click at [311, 100] on input "CGMU6989617" at bounding box center [350, 101] width 78 height 6
paste input "HLBU9103724"
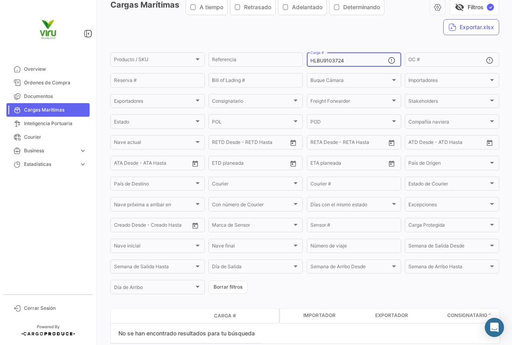
drag, startPoint x: 353, startPoint y: 61, endPoint x: 306, endPoint y: 63, distance: 47.7
click at [307, 63] on div "HLBU9103724 Carga #" at bounding box center [354, 59] width 94 height 16
paste input "MMAU1359242"
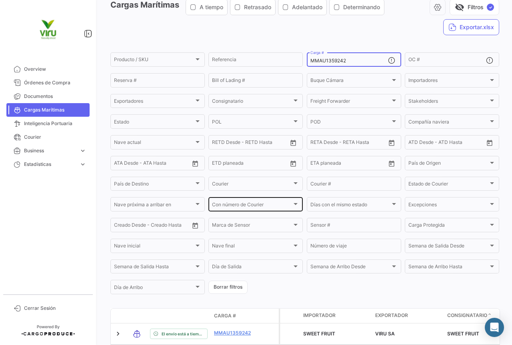
scroll to position [80, 0]
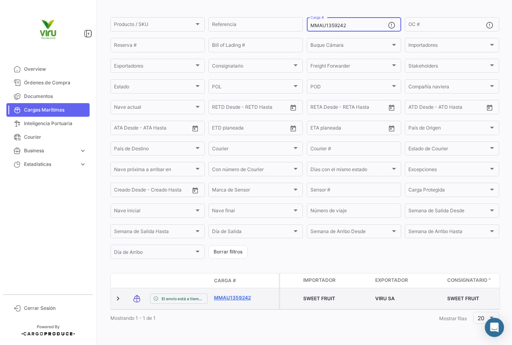
type input "MMAU1359242"
click at [243, 296] on link "MMAU1359242" at bounding box center [235, 298] width 42 height 7
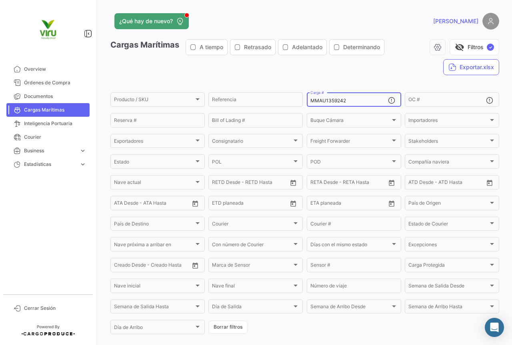
drag, startPoint x: 360, startPoint y: 102, endPoint x: 308, endPoint y: 98, distance: 51.8
click at [311, 98] on input "MMAU1359242" at bounding box center [350, 101] width 78 height 6
paste input "CAU5000179"
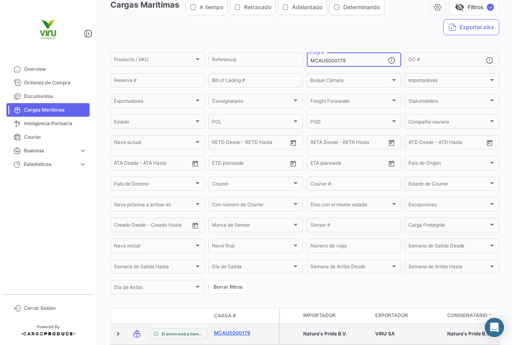
type input "MCAU5000179"
click at [237, 333] on link "MCAU5000179" at bounding box center [235, 333] width 42 height 7
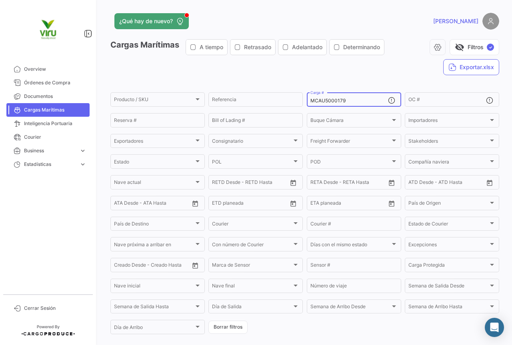
drag, startPoint x: 355, startPoint y: 99, endPoint x: 303, endPoint y: 99, distance: 52.4
click at [303, 99] on form "Producto / SKU Producto / SKU Referencia MCAU5000179 Carga # OC # Reserva # Bil…" at bounding box center [304, 213] width 389 height 245
paste input "RFU0027028"
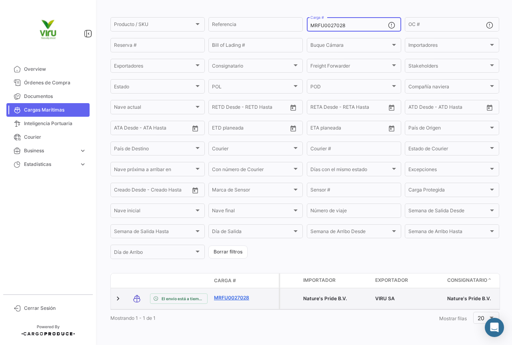
type input "MRFU0027028"
click at [232, 295] on link "MRFU0027028" at bounding box center [235, 298] width 42 height 7
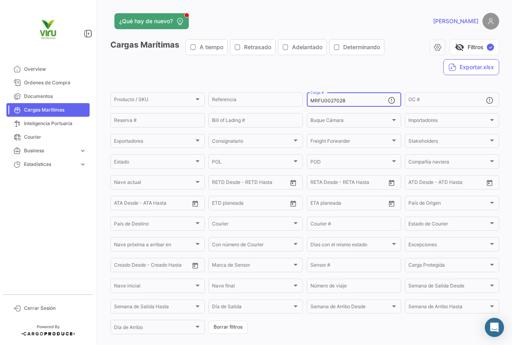
drag, startPoint x: 351, startPoint y: 102, endPoint x: 310, endPoint y: 100, distance: 41.3
click at [311, 100] on input "MRFU0027028" at bounding box center [350, 101] width 78 height 6
paste input "CAU6067475"
type input "MCAU6067475"
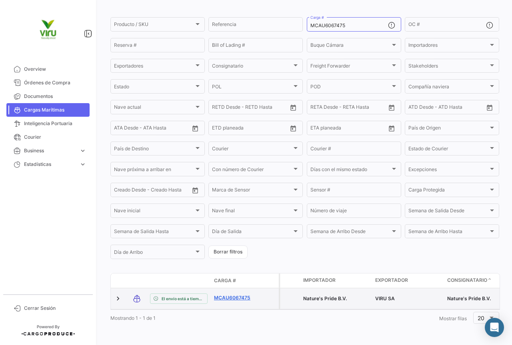
click at [243, 295] on link "MCAU6067475" at bounding box center [235, 298] width 42 height 7
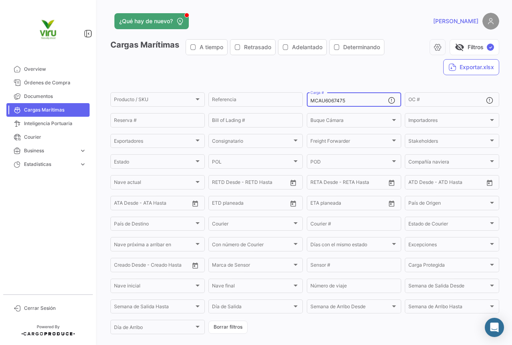
drag, startPoint x: 359, startPoint y: 102, endPoint x: 309, endPoint y: 98, distance: 50.2
click at [311, 98] on input "MCAU6067475" at bounding box center [350, 101] width 78 height 6
paste input "04121"
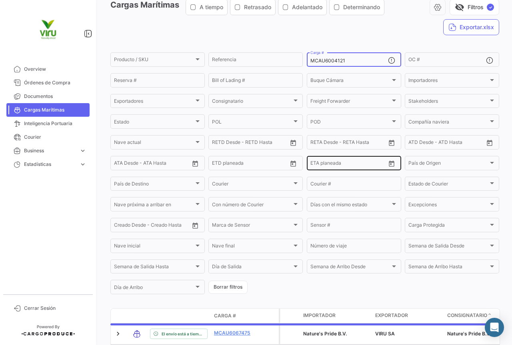
scroll to position [78, 0]
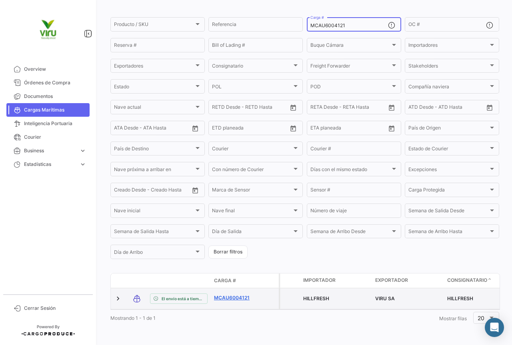
type input "MCAU6004121"
click at [234, 298] on link "MCAU6004121" at bounding box center [235, 298] width 42 height 7
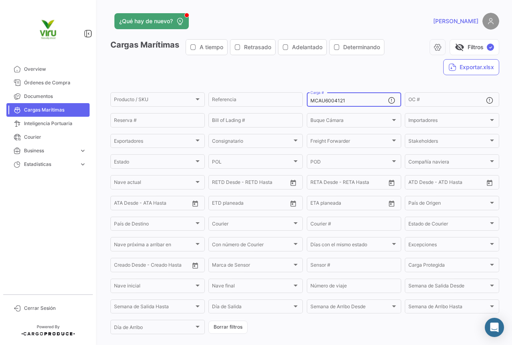
drag, startPoint x: 357, startPoint y: 102, endPoint x: 307, endPoint y: 101, distance: 50.4
click at [307, 101] on div "MCAU6004121 Carga #" at bounding box center [354, 99] width 94 height 16
paste input "RFU0002544"
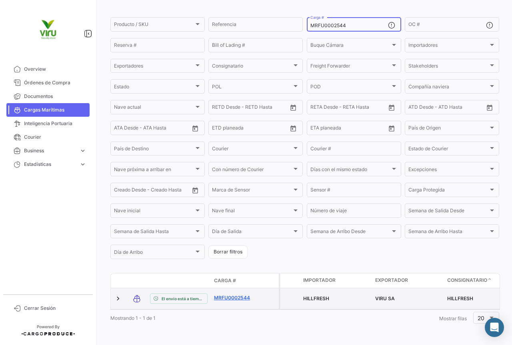
type input "MRFU0002544"
click at [231, 295] on link "MRFU0002544" at bounding box center [235, 298] width 42 height 7
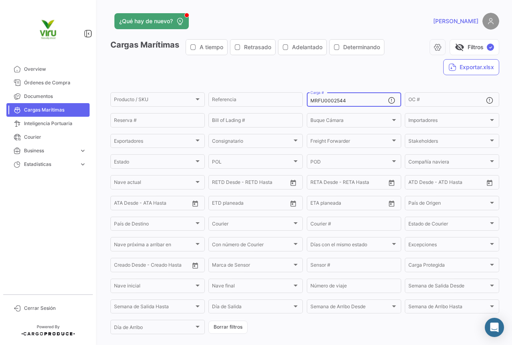
drag, startPoint x: 360, startPoint y: 102, endPoint x: 308, endPoint y: 100, distance: 52.0
click at [311, 100] on input "MRFU0002544" at bounding box center [350, 101] width 78 height 6
paste input "CAU6070139"
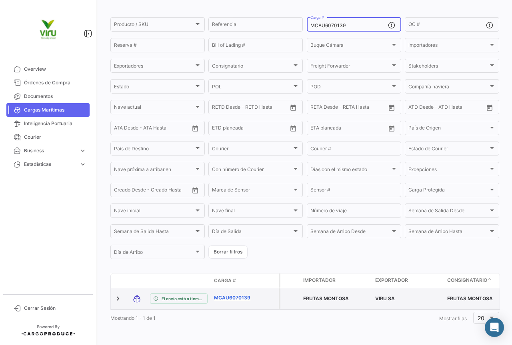
type input "MCAU6070139"
click at [240, 295] on link "MCAU6070139" at bounding box center [235, 298] width 42 height 7
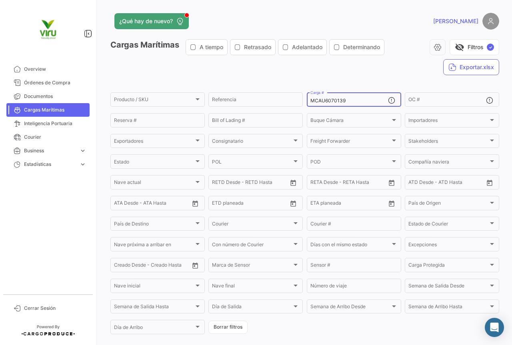
drag, startPoint x: 362, startPoint y: 100, endPoint x: 308, endPoint y: 102, distance: 54.1
click at [311, 102] on input "MCAU6070139" at bounding box center [350, 101] width 78 height 6
paste input "MAU1423608"
type input "MMAU1423608"
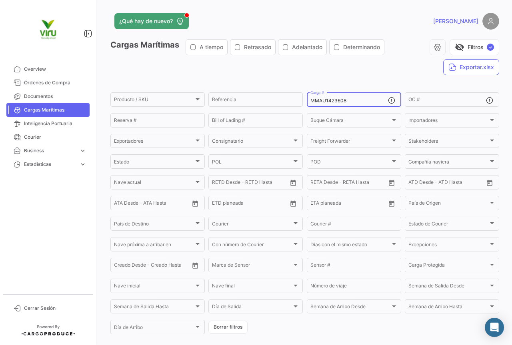
drag, startPoint x: 351, startPoint y: 103, endPoint x: 305, endPoint y: 107, distance: 46.6
click at [307, 107] on mat-form-field "MMAU1423608 Carga #" at bounding box center [354, 99] width 94 height 17
paste input "RFU0026994"
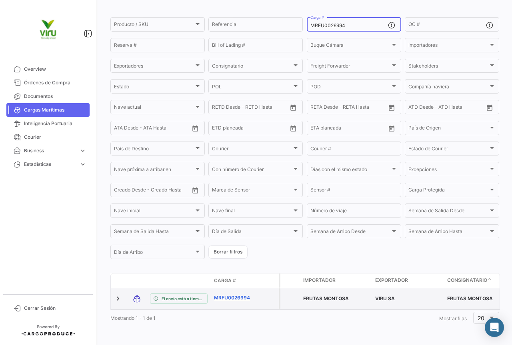
type input "MRFU0026994"
click at [233, 295] on link "MRFU0026994" at bounding box center [235, 298] width 42 height 7
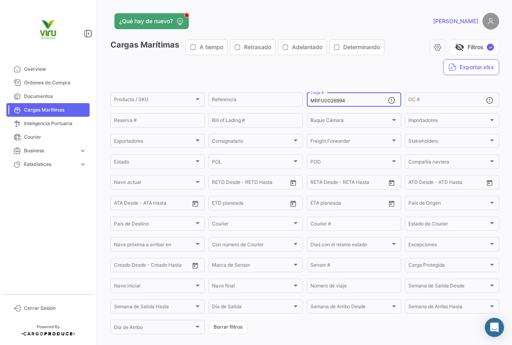
drag, startPoint x: 359, startPoint y: 102, endPoint x: 310, endPoint y: 100, distance: 48.9
click at [311, 100] on input "MRFU0026994" at bounding box center [350, 101] width 78 height 6
paste input "00691"
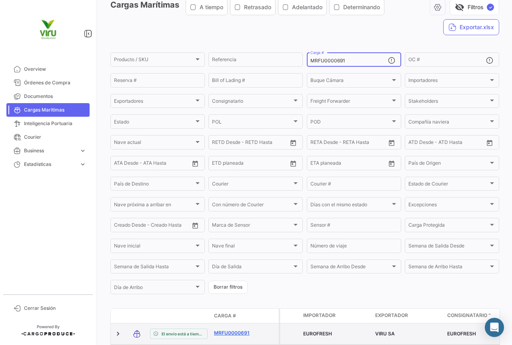
type input "MRFU0000691"
click at [238, 335] on link "MRFU0000691" at bounding box center [235, 333] width 42 height 7
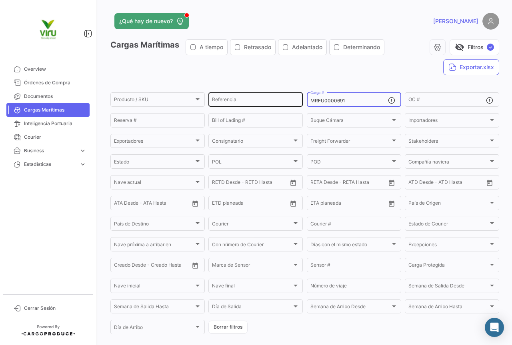
drag, startPoint x: 349, startPoint y: 103, endPoint x: 294, endPoint y: 99, distance: 54.6
click at [0, 0] on div "Producto / SKU Producto / SKU Referencia MRFU0000691 Carga # OC # Reserva # Bil…" at bounding box center [0, 0] width 0 height 0
paste input "MAU1433062"
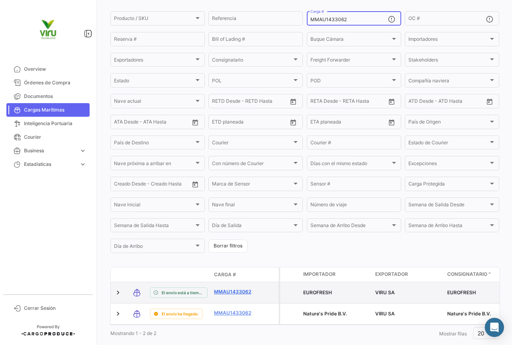
type input "MMAU1433062"
click at [234, 292] on link "MMAU1433062" at bounding box center [235, 292] width 42 height 7
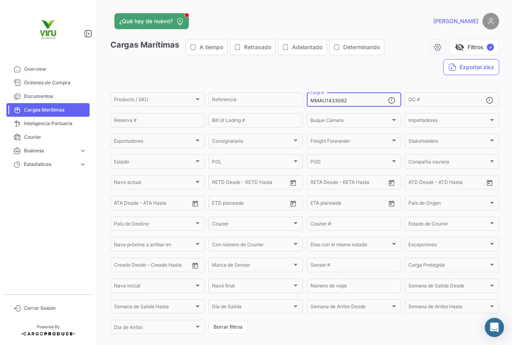
drag, startPoint x: 349, startPoint y: 101, endPoint x: 302, endPoint y: 102, distance: 46.8
click at [302, 102] on form "Producto / SKU Producto / SKU Referencia MMAU1433062 Carga # OC # Reserva # Bil…" at bounding box center [304, 213] width 389 height 245
paste input "RFU0000691"
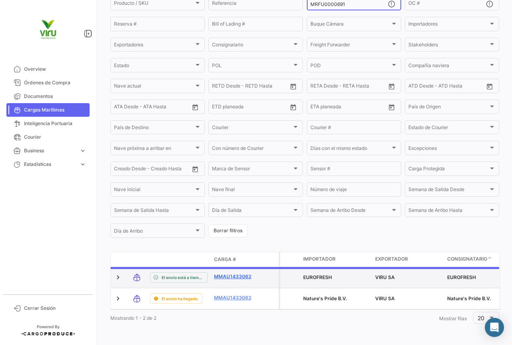
scroll to position [81, 0]
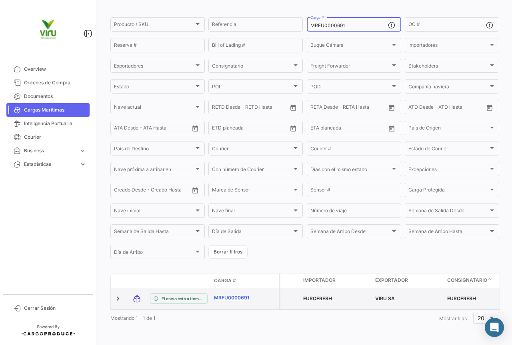
type input "MRFU0000691"
click at [221, 295] on link "MRFU0000691" at bounding box center [235, 298] width 42 height 7
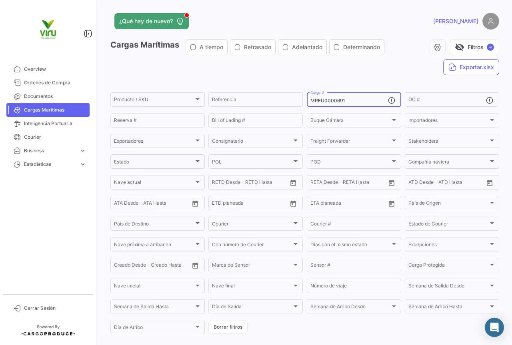
drag, startPoint x: 357, startPoint y: 100, endPoint x: 309, endPoint y: 100, distance: 48.0
click at [311, 100] on input "MRFU0000691" at bounding box center [350, 101] width 78 height 6
paste input "MAU1320390"
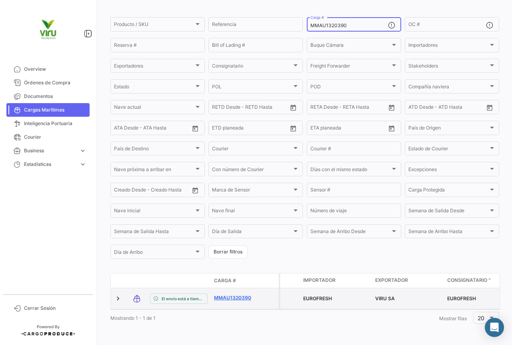
type input "MMAU1320390"
click at [245, 295] on link "MMAU1320390" at bounding box center [235, 298] width 42 height 7
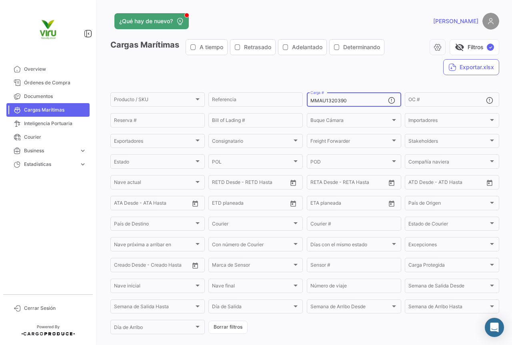
drag, startPoint x: 373, startPoint y: 101, endPoint x: 306, endPoint y: 102, distance: 66.8
click at [307, 102] on div "MMAU1320390 Carga #" at bounding box center [354, 99] width 94 height 16
paste input "410914"
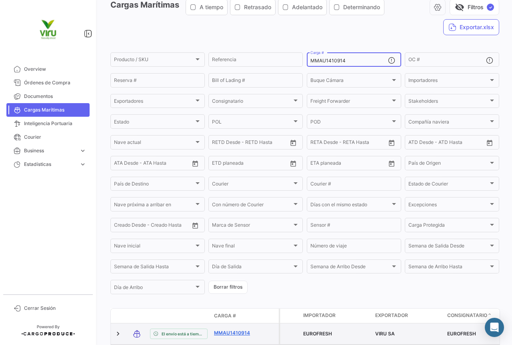
type input "MMAU1410914"
click at [250, 331] on link "MMAU1410914" at bounding box center [235, 333] width 42 height 7
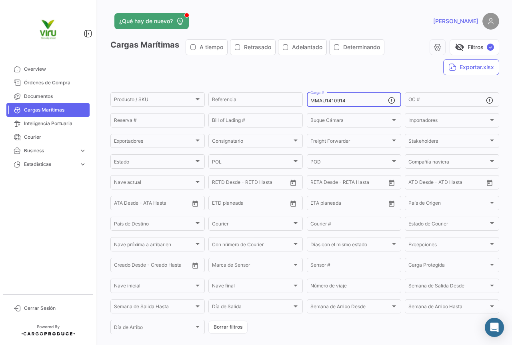
drag, startPoint x: 361, startPoint y: 101, endPoint x: 309, endPoint y: 104, distance: 51.3
click at [311, 104] on div "MMAU1410914 Carga #" at bounding box center [350, 99] width 78 height 16
paste input "CAU6071691"
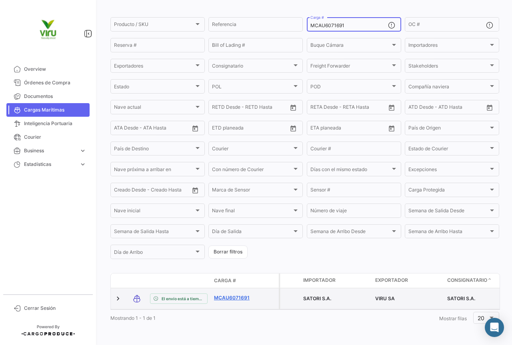
type input "MCAU6071691"
click at [236, 295] on link "MCAU6071691" at bounding box center [235, 298] width 42 height 7
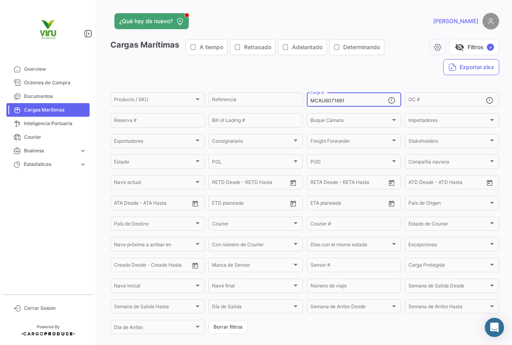
drag, startPoint x: 362, startPoint y: 100, endPoint x: 309, endPoint y: 102, distance: 52.9
click at [311, 102] on input "MCAU6071691" at bounding box center [350, 101] width 78 height 6
paste input "RFU0017040"
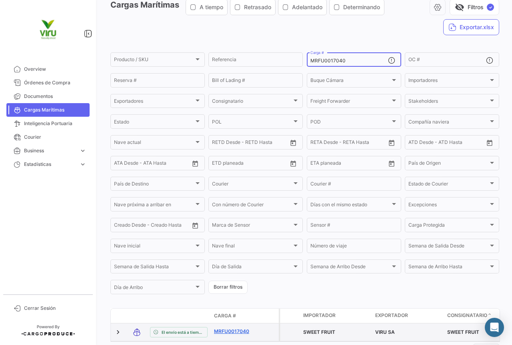
type input "MRFU0017040"
click at [239, 332] on link "MRFU0017040" at bounding box center [235, 331] width 42 height 7
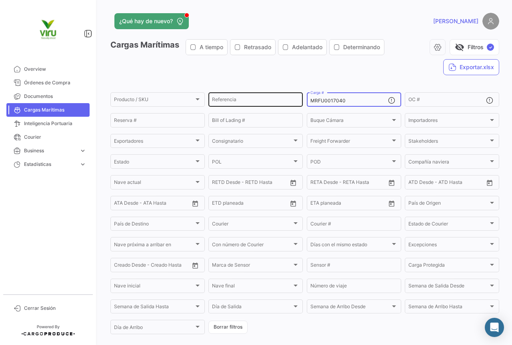
drag, startPoint x: 346, startPoint y: 98, endPoint x: 301, endPoint y: 106, distance: 45.5
click at [0, 0] on div "Producto / SKU Producto / SKU Referencia MRFU0017040 Carga # OC # Reserva # Bil…" at bounding box center [0, 0] width 0 height 0
paste input "HLBU6202132"
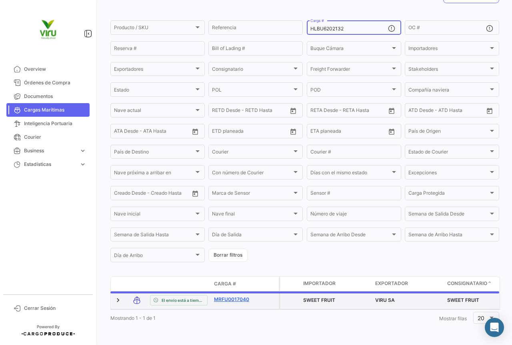
scroll to position [74, 0]
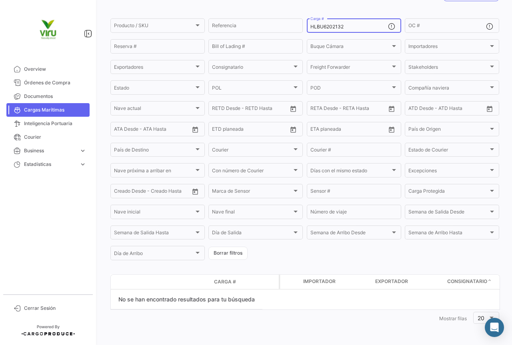
drag, startPoint x: 357, startPoint y: 25, endPoint x: 309, endPoint y: 28, distance: 47.3
click at [311, 28] on input "HLBU6202132" at bounding box center [350, 27] width 78 height 6
paste input "9524298"
drag, startPoint x: 369, startPoint y: 28, endPoint x: 297, endPoint y: 28, distance: 71.6
click at [0, 0] on div "Producto / SKU Producto / SKU Referencia HLBU9524298 Carga # OC # Reserva # Bil…" at bounding box center [0, 0] width 0 height 0
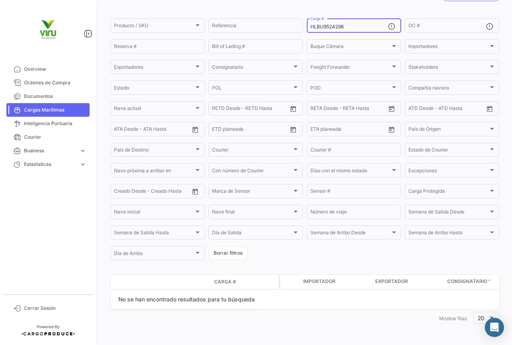
paste input "MMAU1309745"
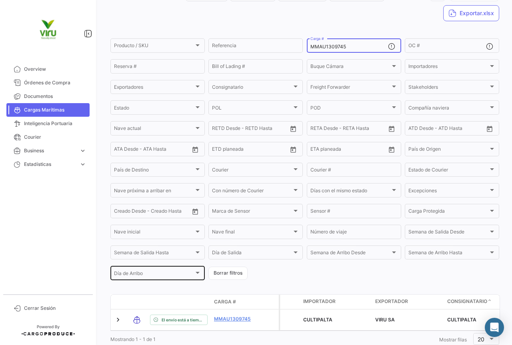
scroll to position [78, 0]
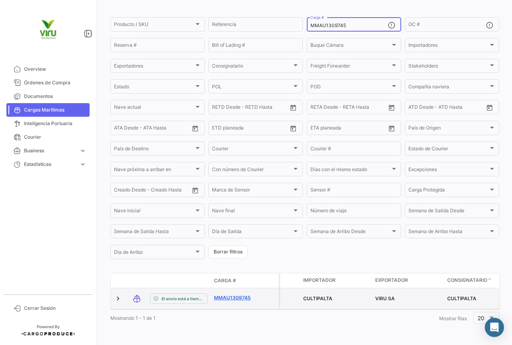
type input "MMAU1309745"
click at [229, 295] on link "MMAU1309745" at bounding box center [235, 298] width 42 height 7
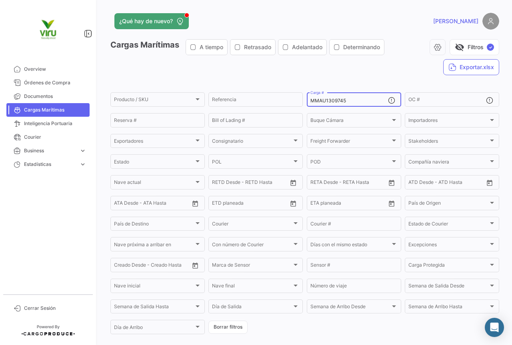
drag, startPoint x: 363, startPoint y: 99, endPoint x: 308, endPoint y: 102, distance: 54.9
click at [308, 102] on div "MMAU1309745 Carga #" at bounding box center [354, 99] width 94 height 16
paste input "CAU6072300"
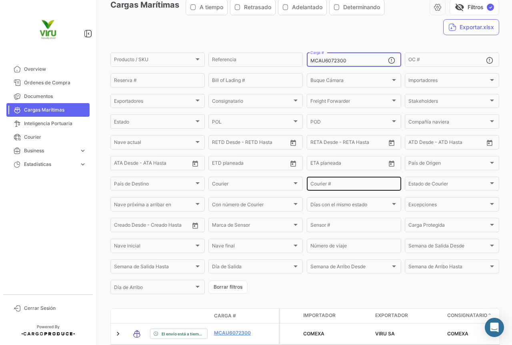
scroll to position [80, 0]
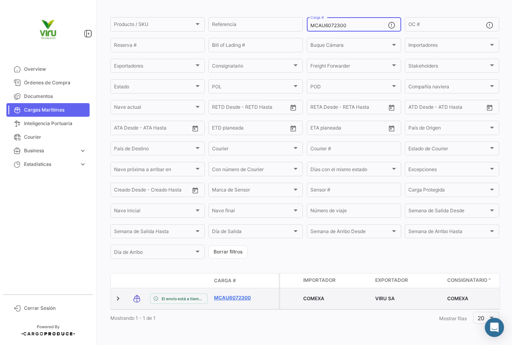
type input "MCAU6072300"
click at [230, 295] on link "MCAU6072300" at bounding box center [235, 298] width 42 height 7
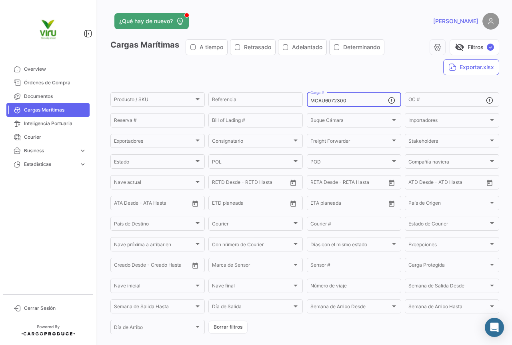
drag, startPoint x: 366, startPoint y: 100, endPoint x: 308, endPoint y: 102, distance: 58.1
click at [311, 102] on input "MCAU6072300" at bounding box center [350, 101] width 78 height 6
paste input "MAU1319131"
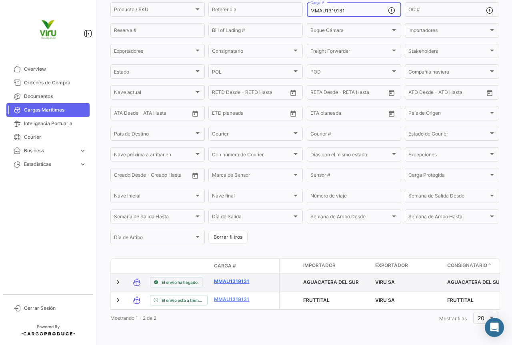
type input "MMAU1319131"
click at [244, 278] on link "MMAU1319131" at bounding box center [235, 281] width 42 height 7
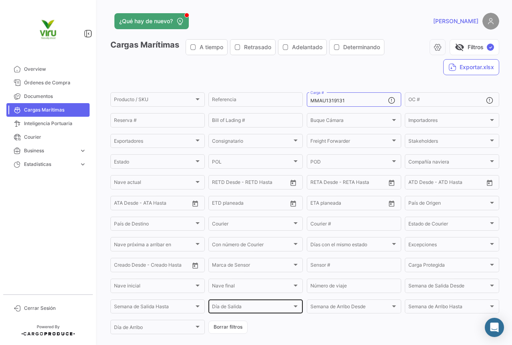
scroll to position [54, 0]
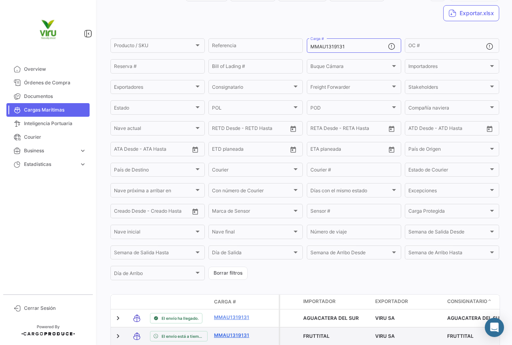
click at [240, 337] on link "MMAU1319131" at bounding box center [235, 335] width 42 height 7
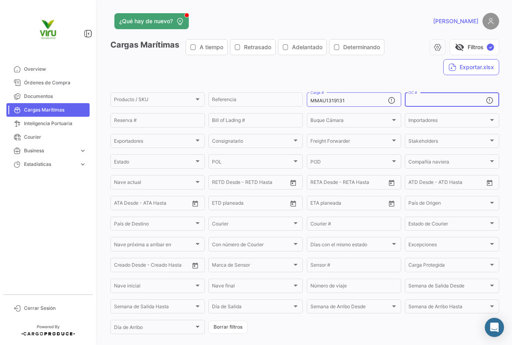
click at [419, 102] on input "OC #" at bounding box center [448, 101] width 78 height 6
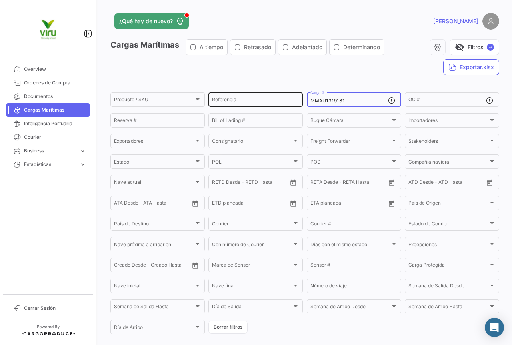
drag, startPoint x: 361, startPoint y: 100, endPoint x: 296, endPoint y: 92, distance: 64.8
click at [0, 0] on div "Producto / SKU Producto / SKU Referencia MMAU1319131 Carga # OC # Reserva # Bil…" at bounding box center [0, 0] width 0 height 0
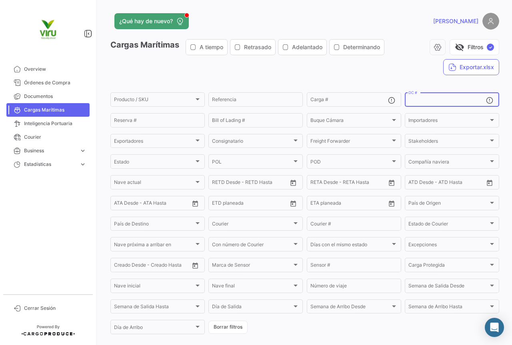
click at [451, 102] on input "OC #" at bounding box center [448, 101] width 78 height 6
paste input "20080727"
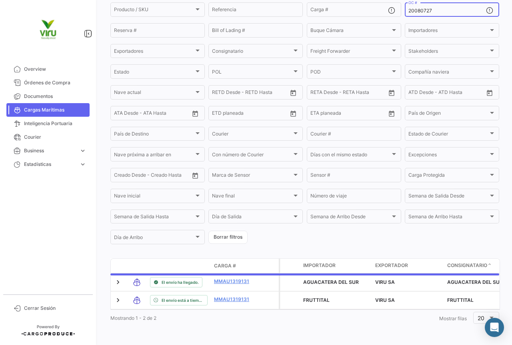
scroll to position [74, 0]
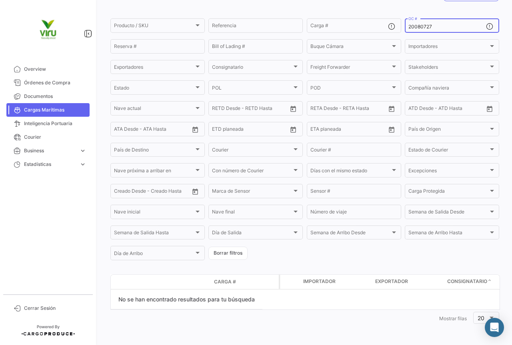
drag, startPoint x: 434, startPoint y: 25, endPoint x: 399, endPoint y: 25, distance: 35.2
click at [399, 25] on form "Producto / SKU Producto / SKU Referencia Carga # 20080727 OC # Reserva # Bill o…" at bounding box center [304, 139] width 389 height 245
paste input "8"
drag, startPoint x: 436, startPoint y: 29, endPoint x: 406, endPoint y: 26, distance: 29.8
click at [409, 26] on input "20080728" at bounding box center [448, 27] width 78 height 6
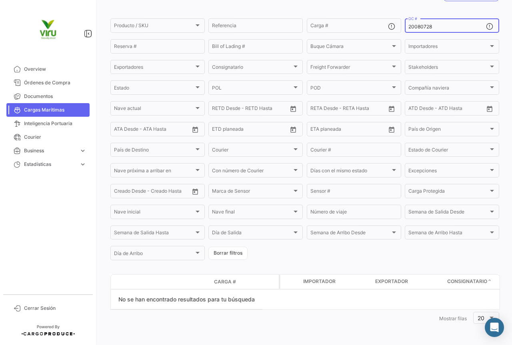
paste input "79822"
drag, startPoint x: 441, startPoint y: 26, endPoint x: 407, endPoint y: 26, distance: 34.0
click at [409, 26] on input "20079822" at bounding box center [448, 27] width 78 height 6
paste input "3"
click at [438, 29] on div "20079823 OC #" at bounding box center [448, 25] width 78 height 16
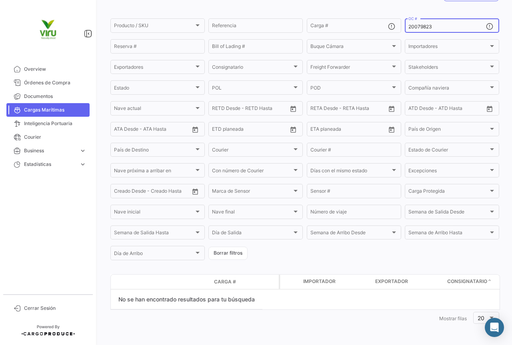
drag, startPoint x: 438, startPoint y: 29, endPoint x: 402, endPoint y: 28, distance: 35.6
click at [405, 28] on div "20079823 OC #" at bounding box center [452, 25] width 94 height 16
paste input "80648"
drag, startPoint x: 435, startPoint y: 24, endPoint x: 403, endPoint y: 26, distance: 32.5
click at [405, 26] on div "20080648 OC #" at bounding box center [452, 25] width 94 height 16
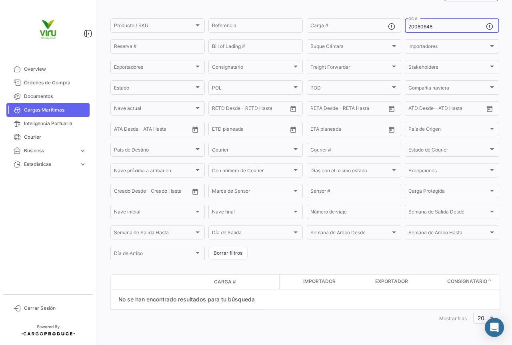
paste input "93"
drag, startPoint x: 449, startPoint y: 26, endPoint x: 404, endPoint y: 30, distance: 45.4
click at [405, 30] on div "20080693 OC #" at bounding box center [452, 25] width 94 height 16
paste input "4"
drag, startPoint x: 452, startPoint y: 26, endPoint x: 402, endPoint y: 27, distance: 50.0
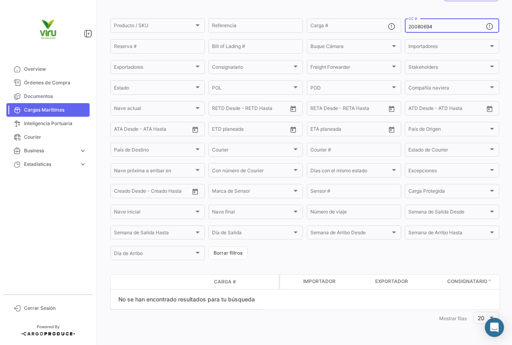
click at [405, 27] on div "20080694 OC #" at bounding box center [452, 25] width 94 height 16
paste input "700"
drag, startPoint x: 444, startPoint y: 24, endPoint x: 403, endPoint y: 27, distance: 40.5
click at [405, 27] on div "20080700 OC #" at bounding box center [452, 25] width 94 height 16
paste input "688"
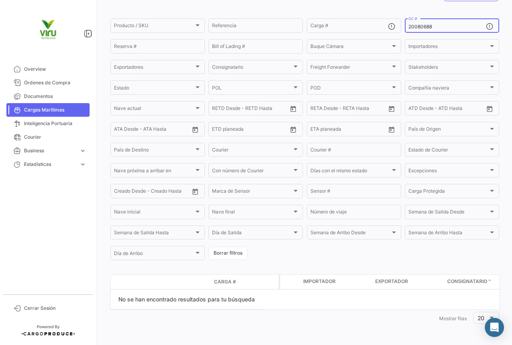
drag, startPoint x: 437, startPoint y: 26, endPoint x: 405, endPoint y: 31, distance: 32.0
click at [405, 31] on div "20080688 OC #" at bounding box center [452, 25] width 94 height 16
paste input "6"
drag, startPoint x: 434, startPoint y: 27, endPoint x: 399, endPoint y: 28, distance: 34.4
click at [399, 28] on form "Producto / SKU Producto / SKU Referencia Carga # 20080686 OC # Reserva # Bill o…" at bounding box center [304, 139] width 389 height 245
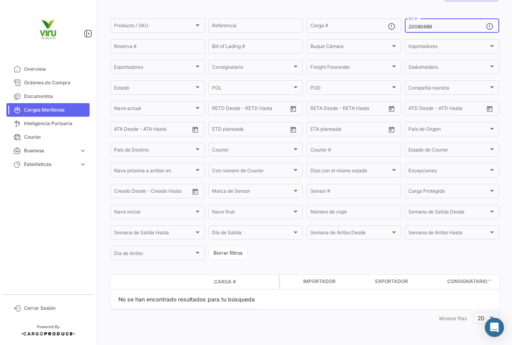
paste input "9"
type input "20080696"
drag, startPoint x: 452, startPoint y: 26, endPoint x: 401, endPoint y: 29, distance: 50.9
click at [401, 29] on form "Producto / SKU Producto / SKU Referencia Carga # 20080696 OC # Reserva # Bill o…" at bounding box center [304, 139] width 389 height 245
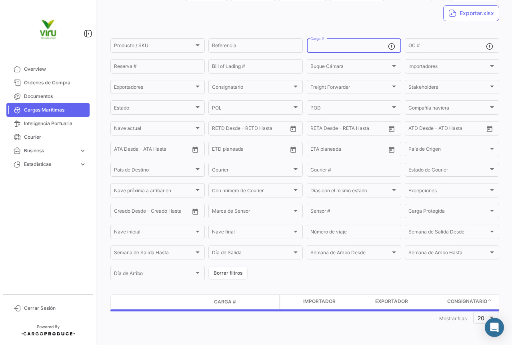
click at [347, 48] on input "Carga #" at bounding box center [350, 47] width 78 height 6
paste input "HLBU9820540"
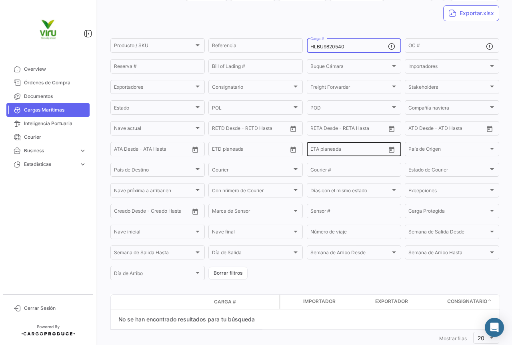
scroll to position [74, 0]
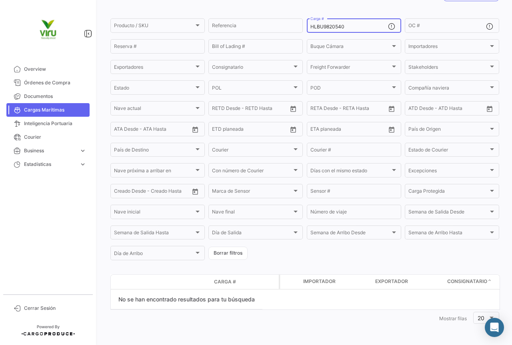
drag, startPoint x: 351, startPoint y: 25, endPoint x: 307, endPoint y: 27, distance: 44.1
click at [307, 27] on div "HLBU9820540 Carga #" at bounding box center [354, 25] width 94 height 16
paste input "ZMOU8958156"
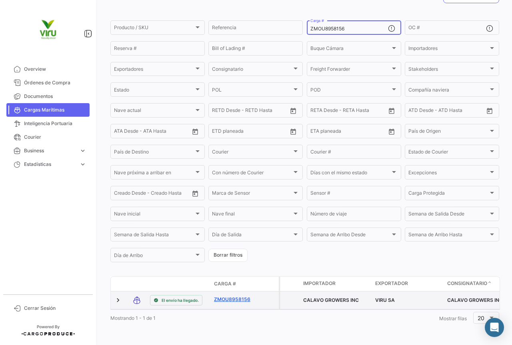
type input "ZMOU8958156"
click at [239, 296] on link "ZMOU8958156" at bounding box center [235, 299] width 42 height 7
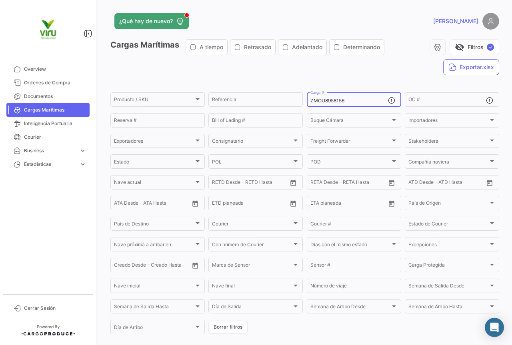
click at [348, 104] on div "ZMOU8958156 Carga #" at bounding box center [350, 99] width 78 height 16
drag, startPoint x: 347, startPoint y: 102, endPoint x: 309, endPoint y: 99, distance: 38.5
click at [311, 99] on input "ZMOU8958156" at bounding box center [350, 101] width 78 height 6
paste input "TLLU1079773"
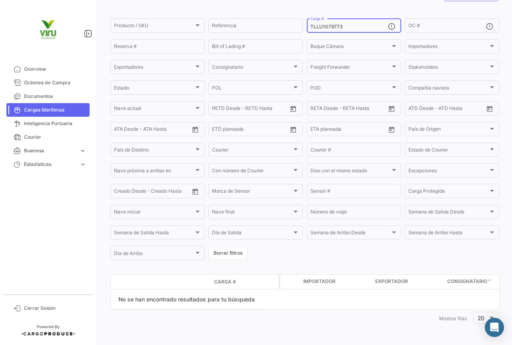
scroll to position [74, 0]
type input "TLLU1079773"
click at [431, 24] on input "OC #" at bounding box center [448, 27] width 78 height 6
paste input "20076007"
type input "20076007"
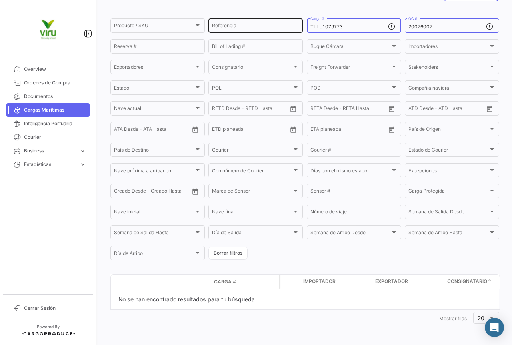
drag, startPoint x: 346, startPoint y: 28, endPoint x: 301, endPoint y: 22, distance: 45.5
click at [0, 0] on div "Producto / SKU Producto / SKU Referencia TLLU1079773 Carga # 20076007 OC # Rese…" at bounding box center [0, 0] width 0 height 0
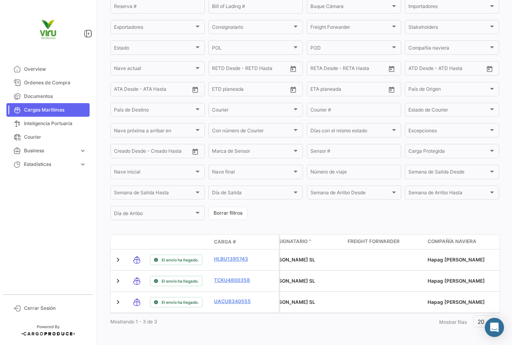
scroll to position [0, 359]
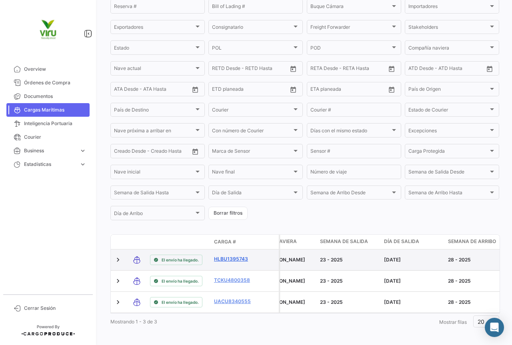
click at [240, 259] on link "HLBU1395743" at bounding box center [235, 259] width 42 height 7
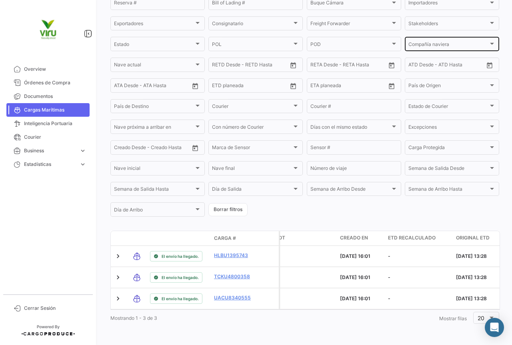
scroll to position [4, 0]
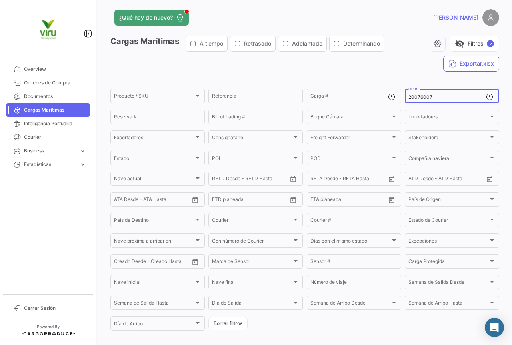
drag, startPoint x: 435, startPoint y: 95, endPoint x: 404, endPoint y: 99, distance: 31.1
click at [405, 99] on div "20076007 OC #" at bounding box center [452, 96] width 94 height 16
paste input "103"
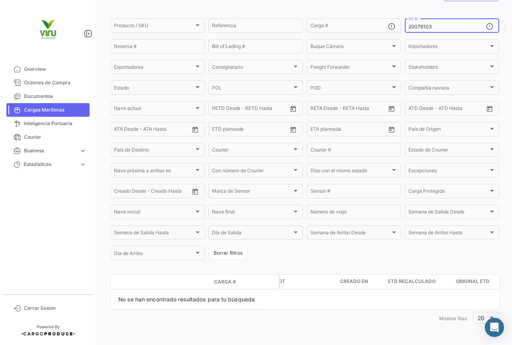
scroll to position [74, 0]
type input "20076103"
click at [369, 27] on input "Carga #" at bounding box center [350, 27] width 78 height 6
paste input "TLLU1078709"
type input "TLLU1078709"
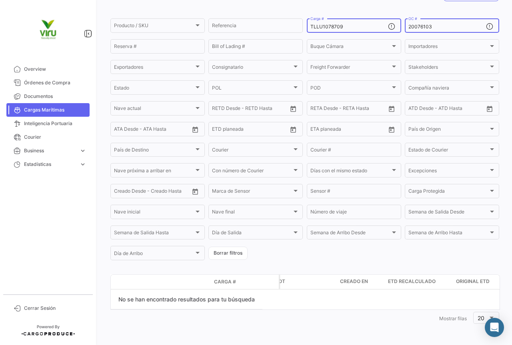
scroll to position [54, 0]
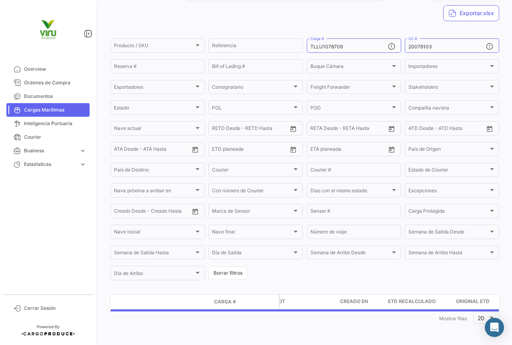
drag, startPoint x: 431, startPoint y: 26, endPoint x: 412, endPoint y: 27, distance: 18.8
click at [412, 27] on div "Cargas Marítimas A tiempo Retrasado Adelantado Determinando visibility_off Filt…" at bounding box center [304, 6] width 389 height 42
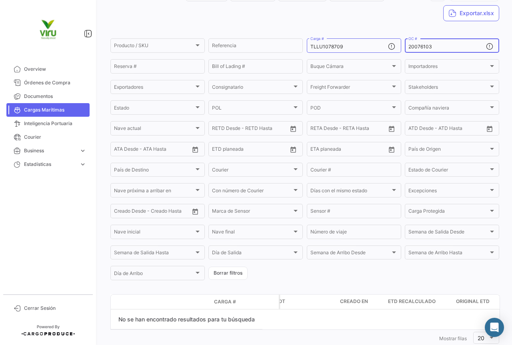
drag, startPoint x: 432, startPoint y: 46, endPoint x: 403, endPoint y: 49, distance: 29.0
click at [405, 49] on div "20076103 OC #" at bounding box center [452, 45] width 94 height 16
drag, startPoint x: 342, startPoint y: 48, endPoint x: 307, endPoint y: 45, distance: 35.3
click at [307, 45] on div "TLLU1078709 Carga #" at bounding box center [354, 45] width 94 height 16
click at [418, 48] on input "OC #" at bounding box center [448, 47] width 78 height 6
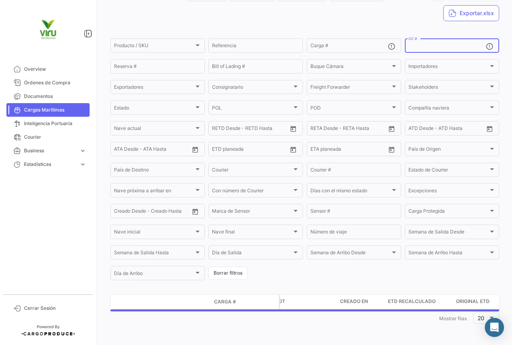
paste input "20080727"
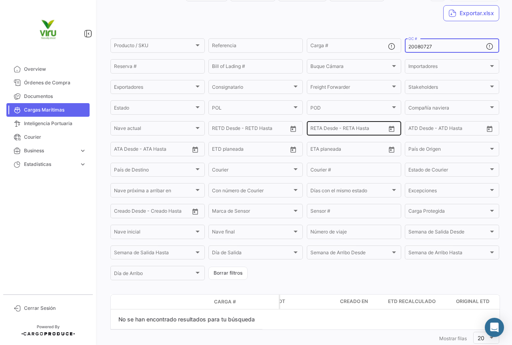
type input "20080727"
